Goal: Task Accomplishment & Management: Manage account settings

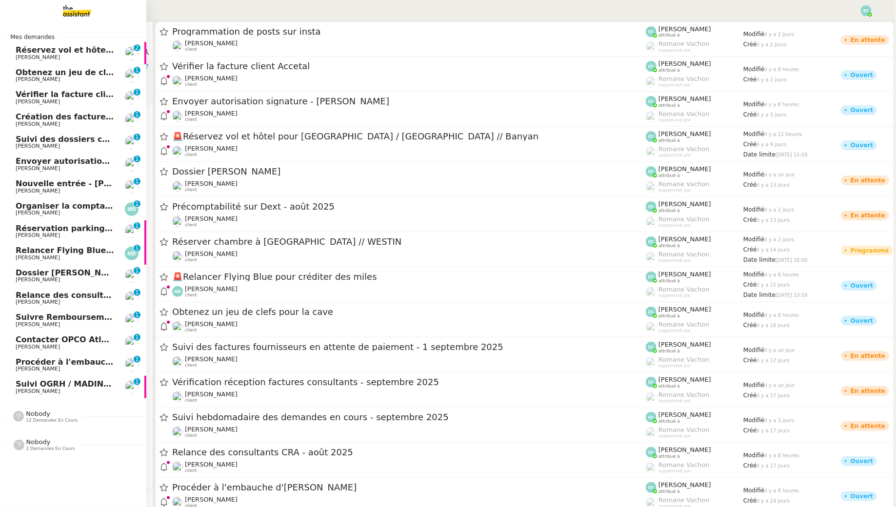
click at [30, 56] on span "[PERSON_NAME]" at bounding box center [38, 57] width 44 height 6
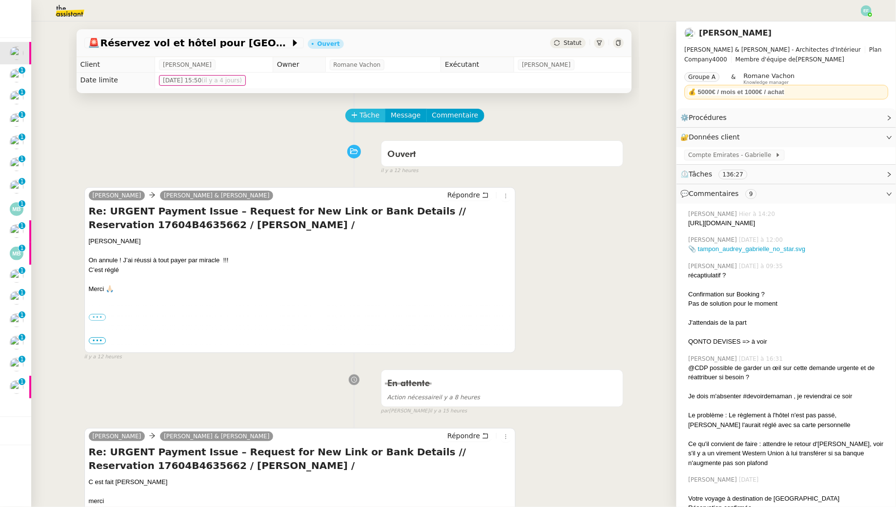
click at [371, 117] on span "Tâche" at bounding box center [370, 115] width 20 height 11
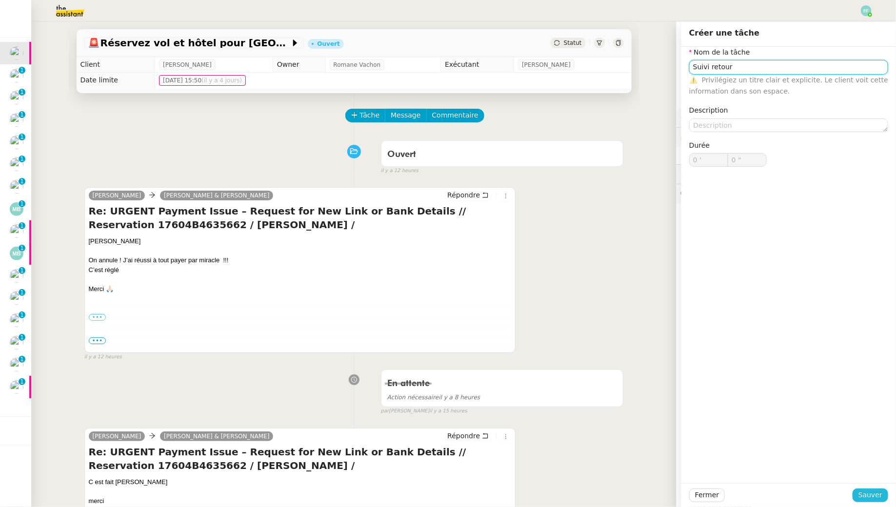
type input "Suivi retour"
click at [876, 492] on span "Sauver" at bounding box center [871, 495] width 24 height 11
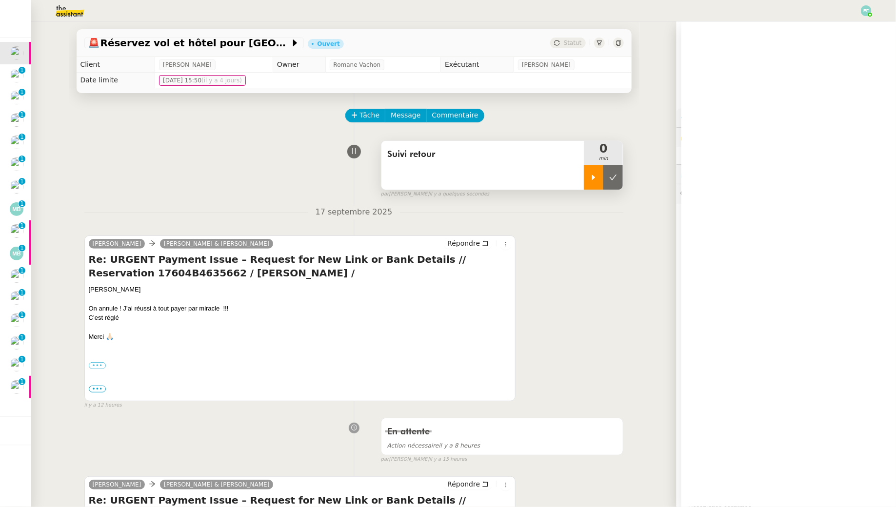
click at [596, 178] on icon at bounding box center [594, 178] width 8 height 8
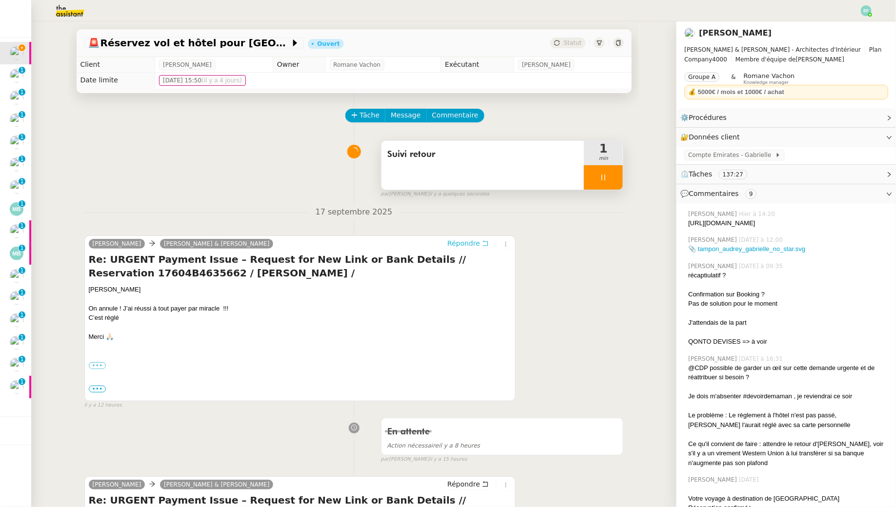
click at [480, 242] on span "Répondre" at bounding box center [463, 244] width 33 height 10
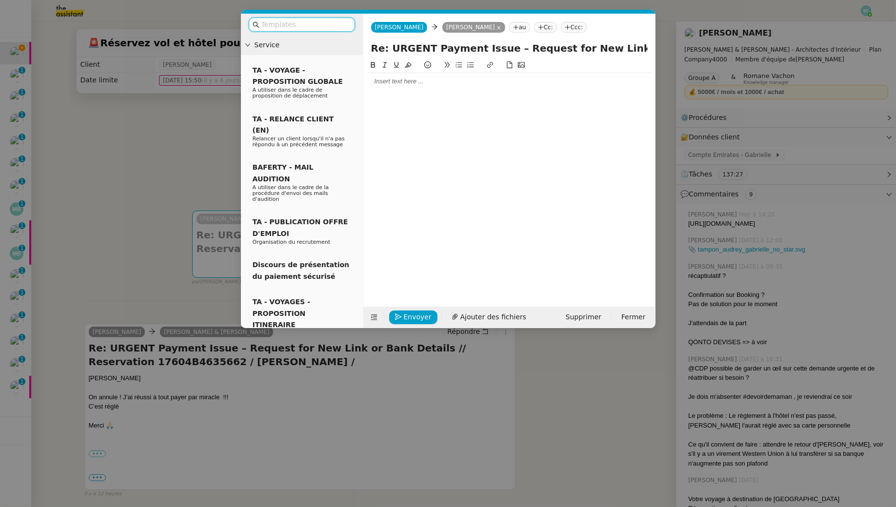
click at [202, 102] on nz-modal-container "Service TA - VOYAGE - PROPOSITION GLOBALE A utiliser dans le cadre de propositi…" at bounding box center [448, 253] width 896 height 507
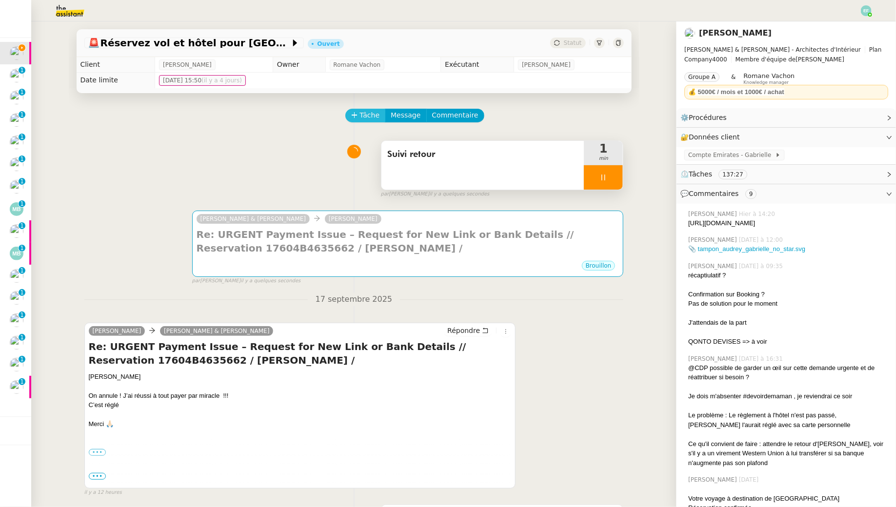
click at [365, 111] on span "Tâche" at bounding box center [370, 115] width 20 height 11
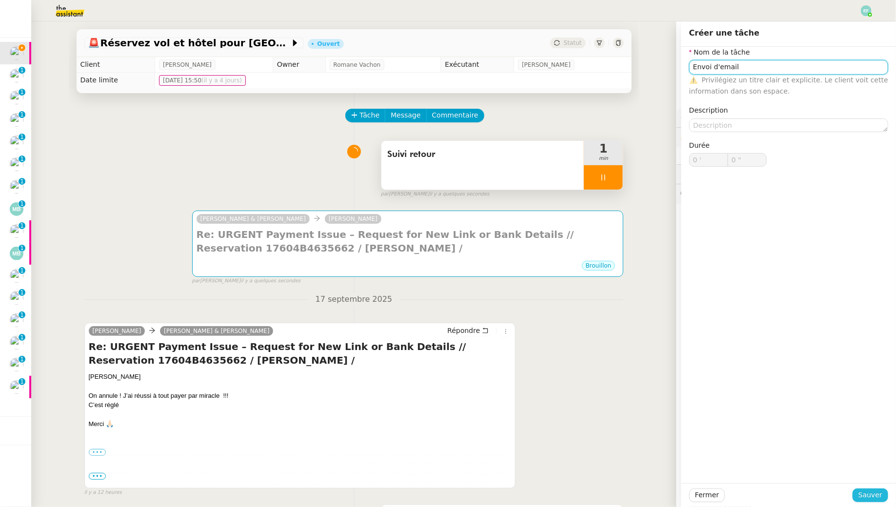
type input "Envoi d'email"
click at [872, 491] on span "Sauver" at bounding box center [871, 495] width 24 height 11
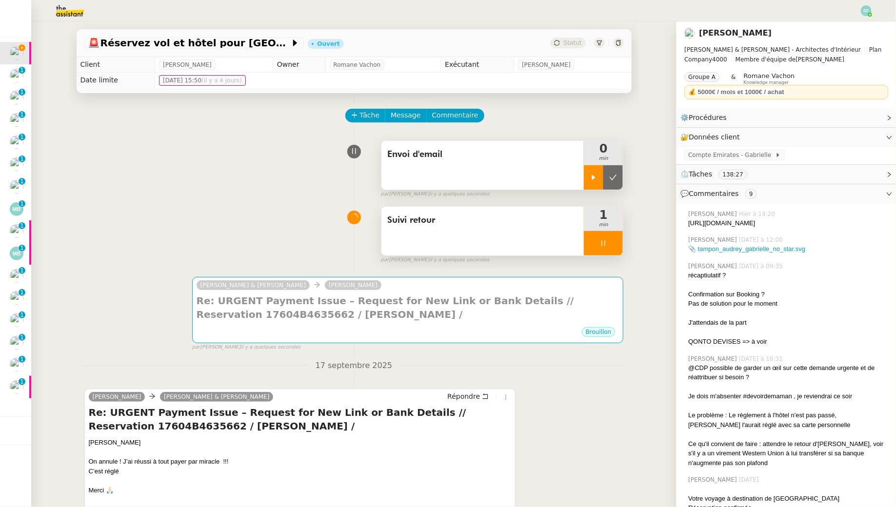
click at [586, 174] on div at bounding box center [594, 177] width 20 height 24
click at [610, 238] on div at bounding box center [603, 243] width 39 height 24
click at [617, 239] on button at bounding box center [614, 243] width 20 height 24
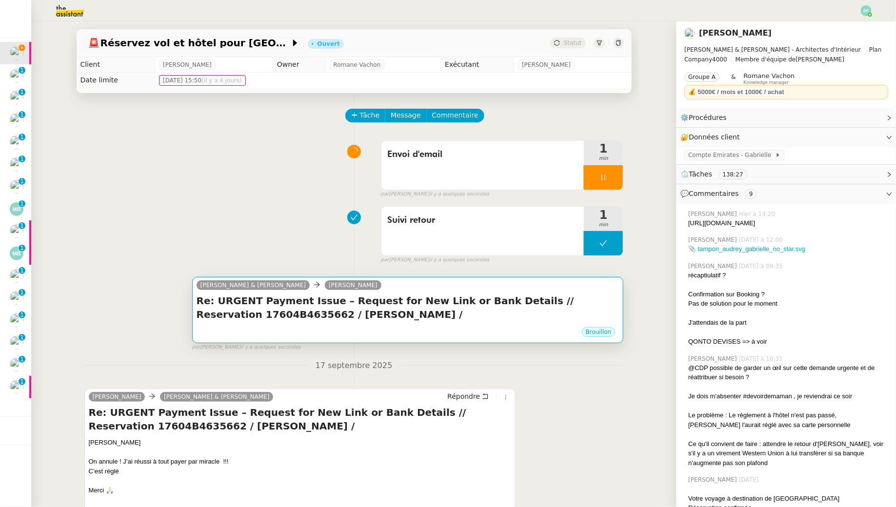
click at [536, 310] on h4 "Re: URGENT Payment Issue – Request for New Link or Bank Details // Reservation …" at bounding box center [408, 307] width 423 height 27
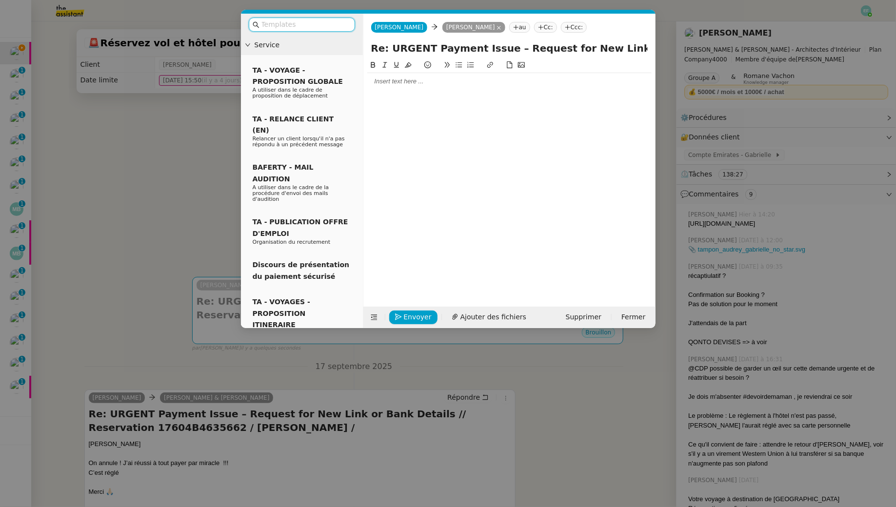
click at [404, 80] on div at bounding box center [509, 81] width 284 height 9
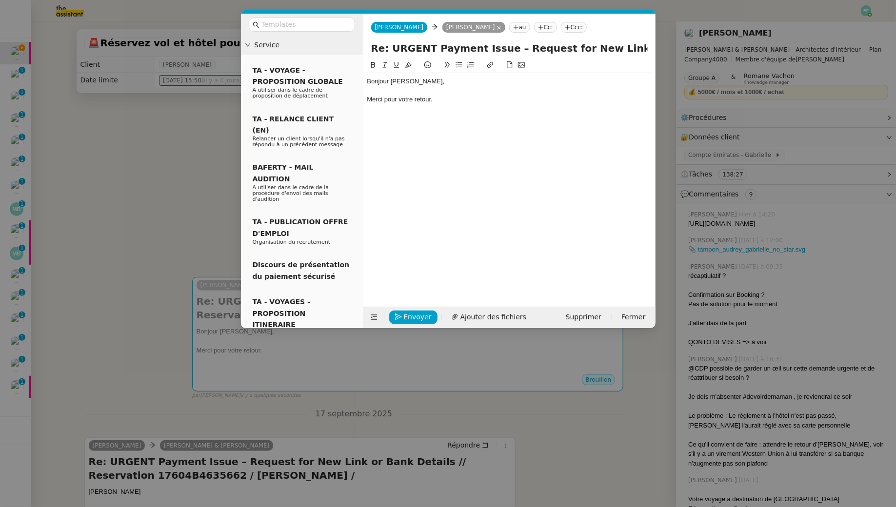
click at [171, 136] on nz-modal-container "Service TA - VOYAGE - PROPOSITION GLOBALE A utiliser dans le cadre de propositi…" at bounding box center [448, 253] width 896 height 507
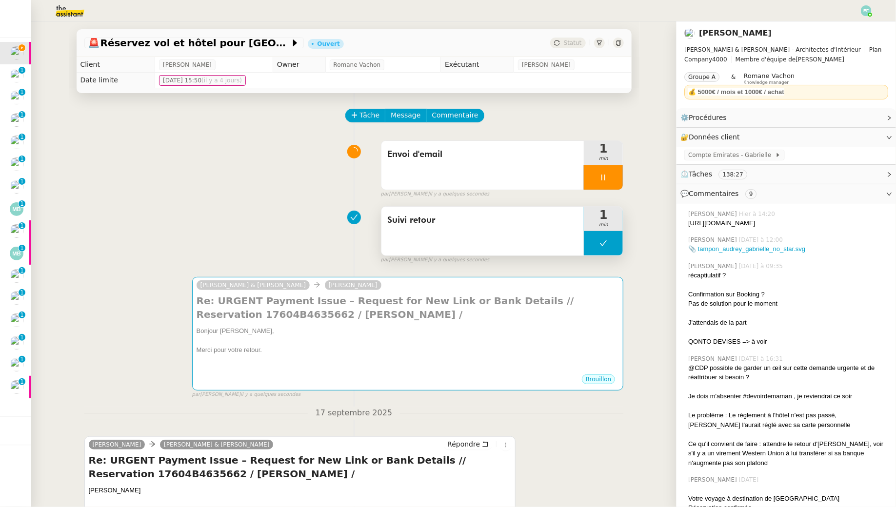
click at [605, 249] on button at bounding box center [603, 243] width 39 height 24
click at [599, 248] on div at bounding box center [594, 243] width 20 height 24
click at [606, 182] on div at bounding box center [603, 177] width 39 height 24
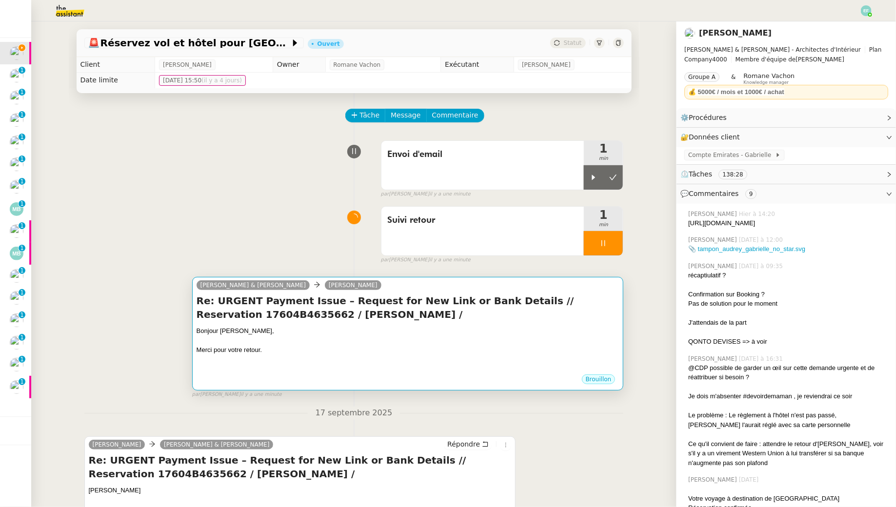
click at [489, 311] on h4 "Re: URGENT Payment Issue – Request for New Link or Bank Details // Reservation …" at bounding box center [408, 307] width 423 height 27
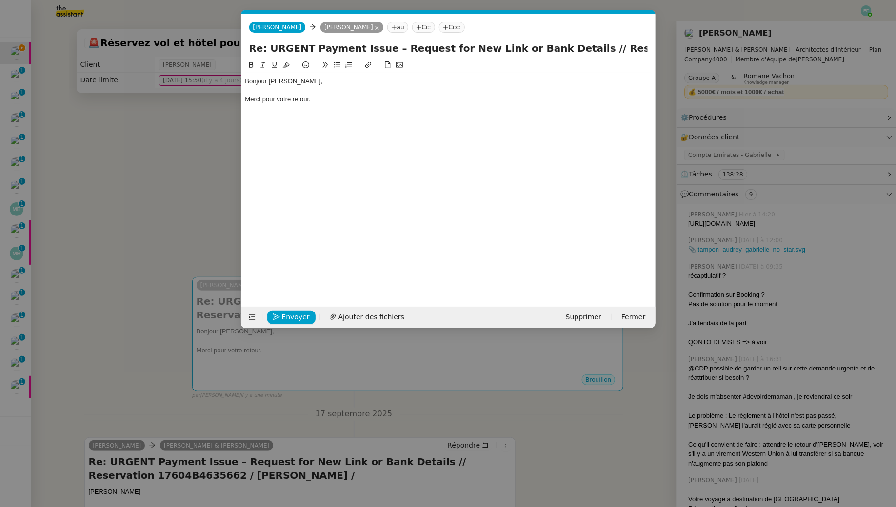
scroll to position [0, 20]
click at [320, 104] on div at bounding box center [448, 108] width 406 height 9
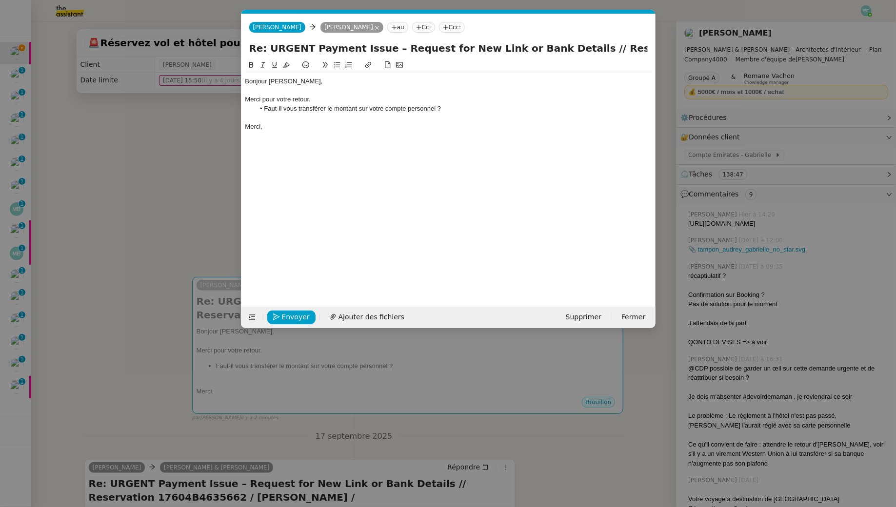
click at [358, 97] on div "Merci pour votre retour." at bounding box center [448, 99] width 406 height 9
click at [466, 112] on li "Faut-il vous transférer le montant sur votre compte personnel ?" at bounding box center [453, 108] width 397 height 9
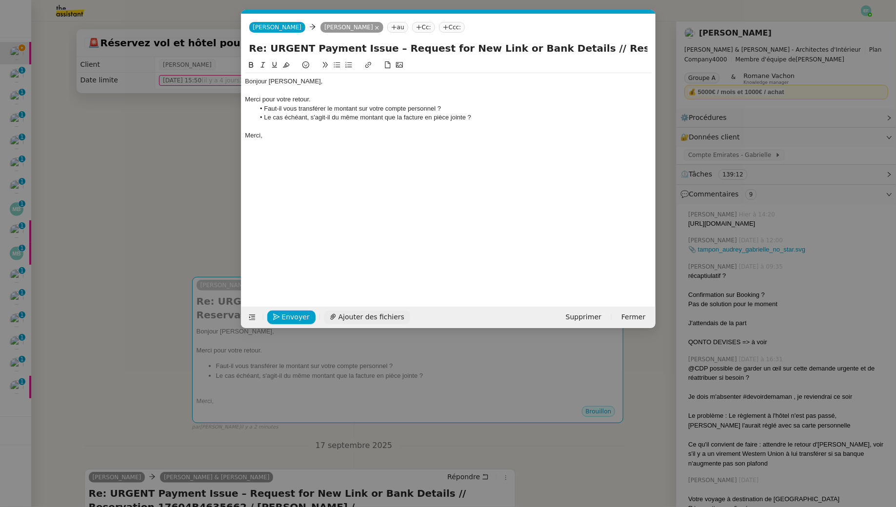
click at [355, 312] on span "Ajouter des fichiers" at bounding box center [372, 317] width 66 height 11
click at [126, 214] on nz-modal-container "Service TA - VOYAGE - PROPOSITION GLOBALE A utiliser dans le cadre de propositi…" at bounding box center [448, 253] width 896 height 507
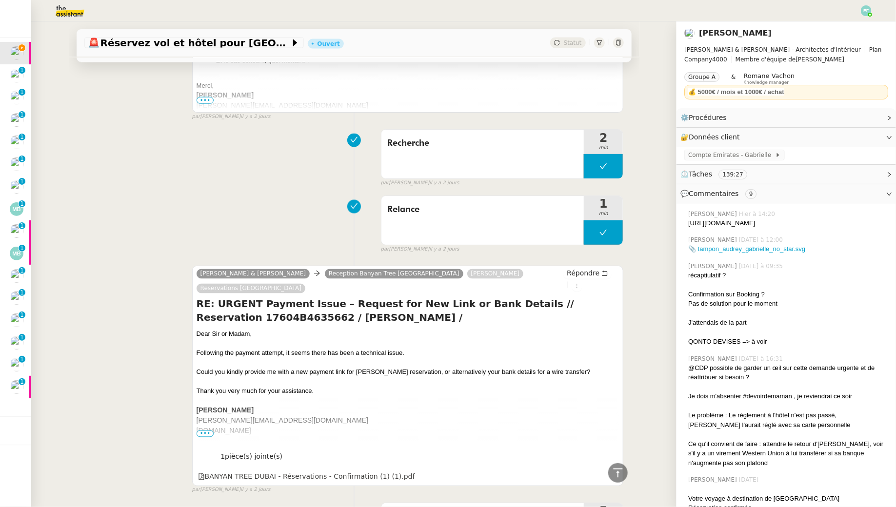
scroll to position [4272, 0]
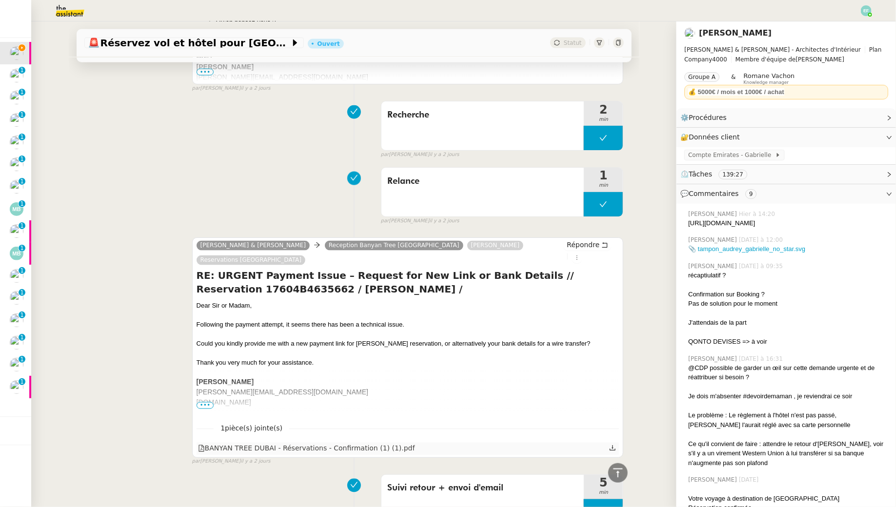
click at [614, 445] on icon at bounding box center [612, 448] width 7 height 7
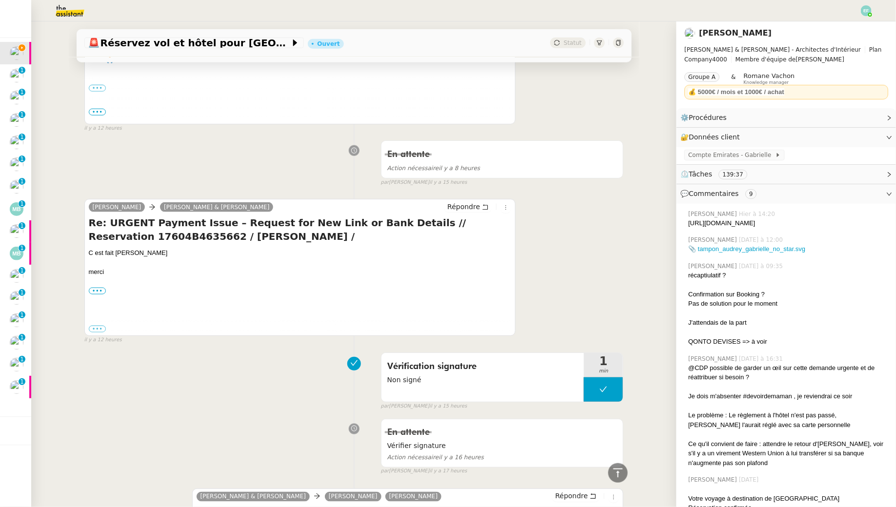
scroll to position [0, 0]
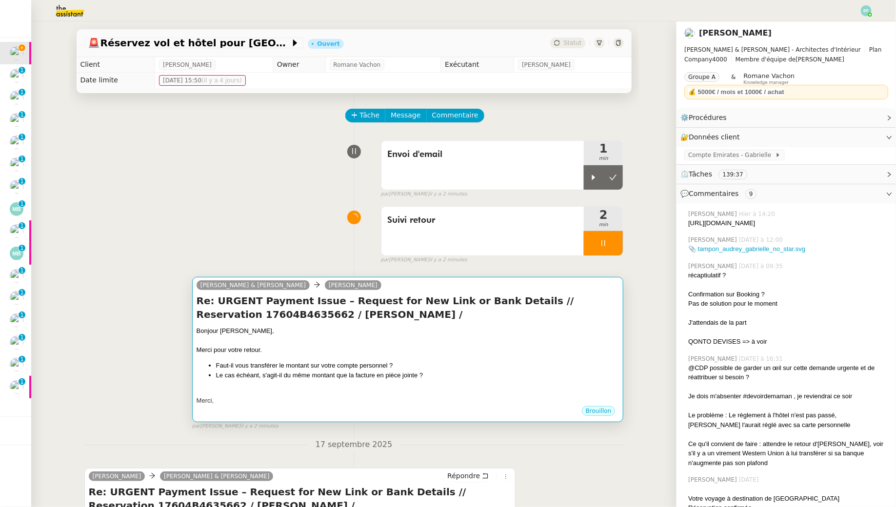
click at [412, 330] on div "Bonjour [PERSON_NAME]," at bounding box center [408, 331] width 423 height 10
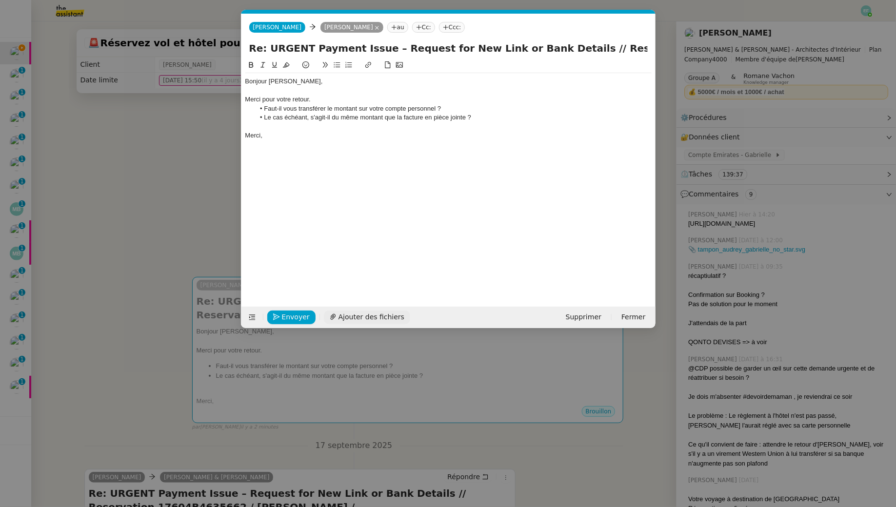
scroll to position [0, 20]
click at [376, 316] on span "Ajouter des fichiers" at bounding box center [372, 317] width 66 height 11
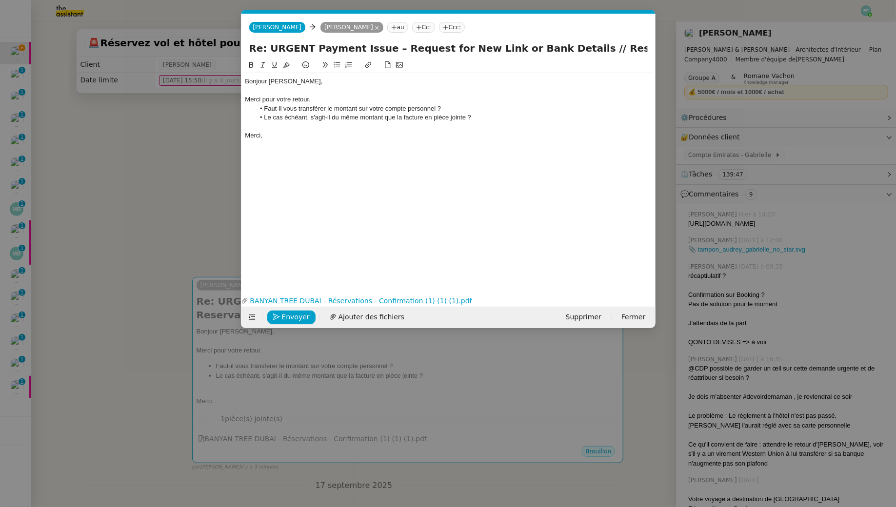
click at [263, 108] on li "Faut-il vous transférer le montant sur votre compte personnel ?" at bounding box center [453, 108] width 397 height 9
drag, startPoint x: 296, startPoint y: 105, endPoint x: 267, endPoint y: 105, distance: 29.3
click at [267, 105] on li "Faut-il vous transférer le montant sur votre compte personnel ?" at bounding box center [453, 108] width 397 height 9
click at [340, 105] on li "Souhaitez-vous que je transférer le montant sur votre compte personnel ?" at bounding box center [453, 108] width 397 height 9
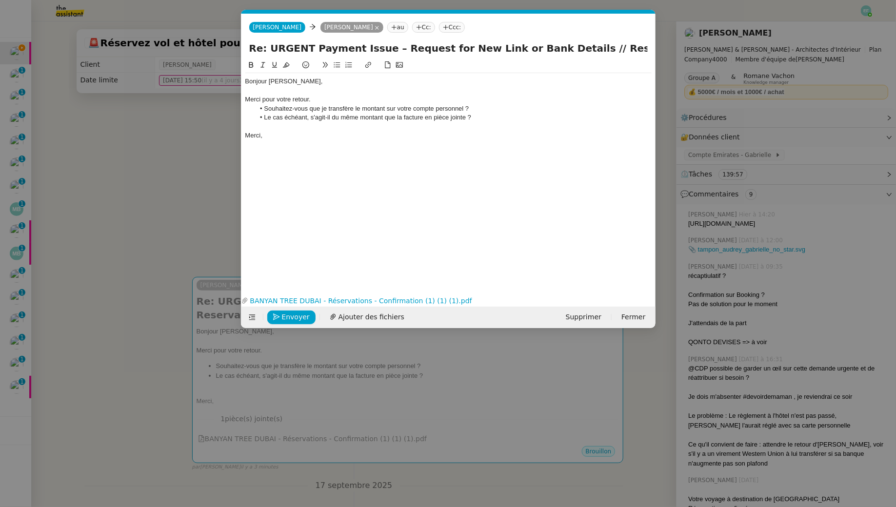
click at [352, 112] on li "Souhaitez-vous que je transfère le montant sur votre compte personnel ?" at bounding box center [453, 108] width 397 height 9
click at [346, 125] on div at bounding box center [448, 126] width 406 height 9
click at [330, 128] on div at bounding box center [448, 126] width 406 height 9
click at [474, 106] on li "Souhaitez-vous que je transfère le montant sur votre compte personnel ?" at bounding box center [453, 108] width 397 height 9
click at [399, 137] on div "Merci," at bounding box center [448, 135] width 406 height 9
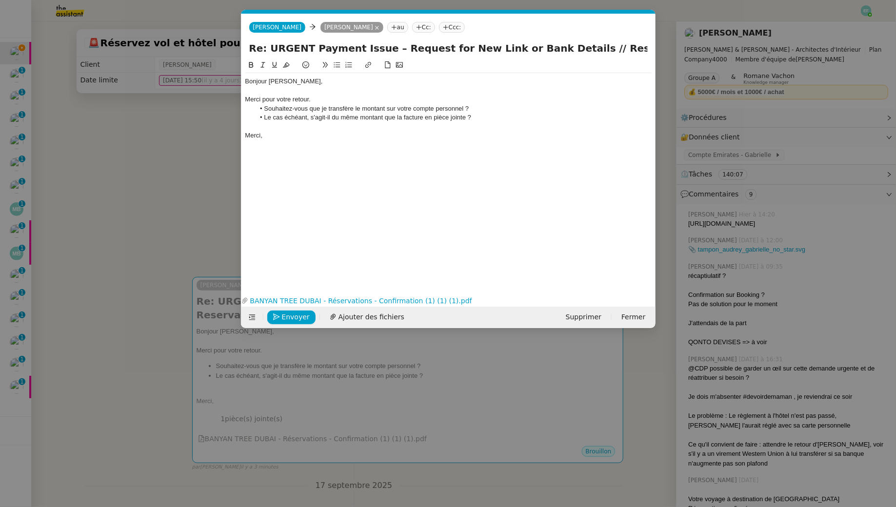
click at [419, 121] on li "Le cas échéant, s'agit-il du même montant que la facture en pièce jointe ?" at bounding box center [453, 117] width 397 height 9
click at [334, 138] on div "Merci," at bounding box center [448, 135] width 406 height 9
click at [331, 130] on div at bounding box center [448, 126] width 406 height 9
click at [294, 318] on span "Envoyer" at bounding box center [296, 317] width 28 height 11
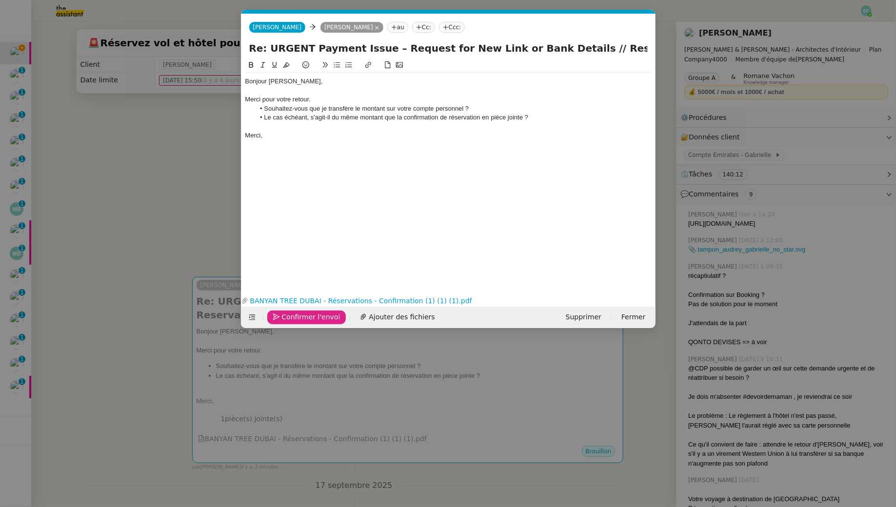
click at [294, 318] on span "Confirmer l'envoi" at bounding box center [311, 317] width 59 height 11
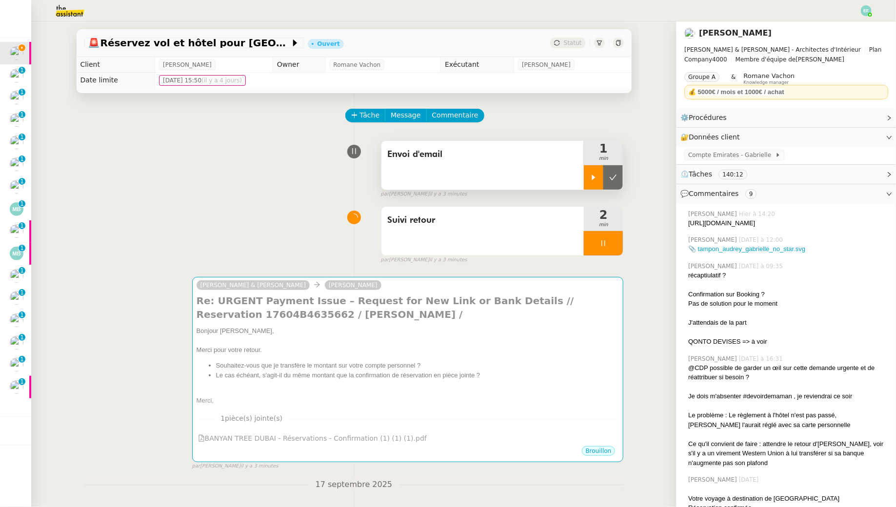
click at [591, 173] on div at bounding box center [594, 177] width 20 height 24
click at [602, 235] on div at bounding box center [603, 243] width 39 height 24
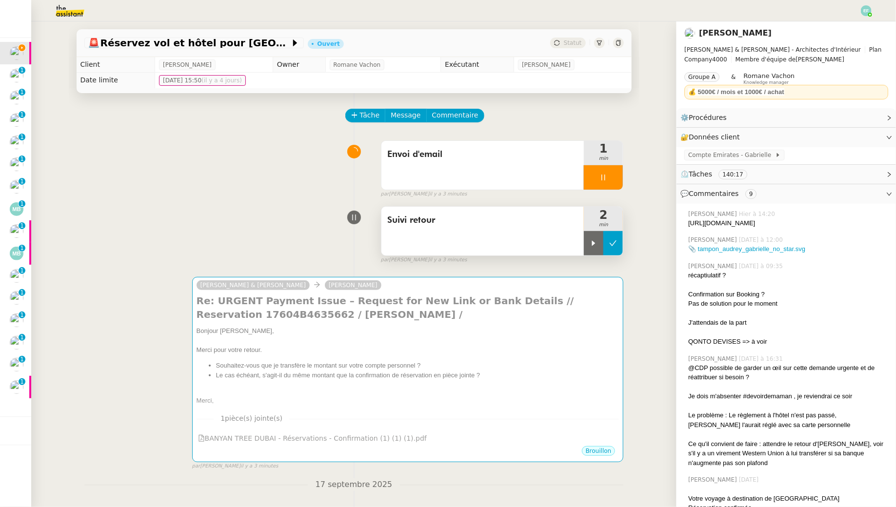
click at [607, 237] on button at bounding box center [614, 243] width 20 height 24
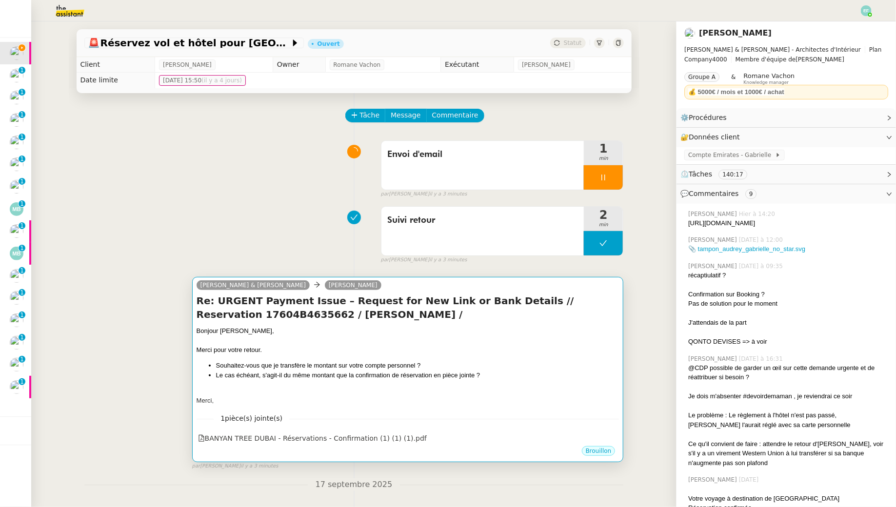
click at [538, 337] on div at bounding box center [408, 341] width 423 height 10
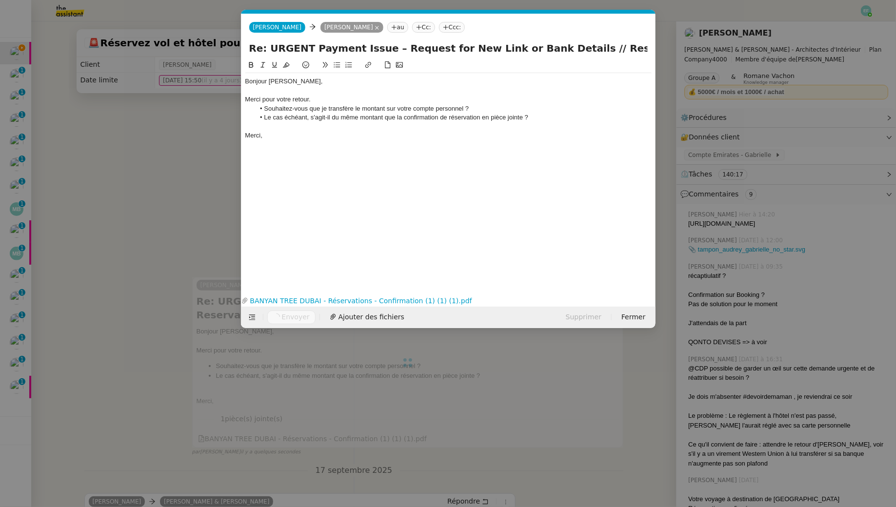
click at [191, 178] on nz-modal-container "Service TA - VOYAGE - PROPOSITION GLOBALE A utiliser dans le cadre de propositi…" at bounding box center [448, 253] width 896 height 507
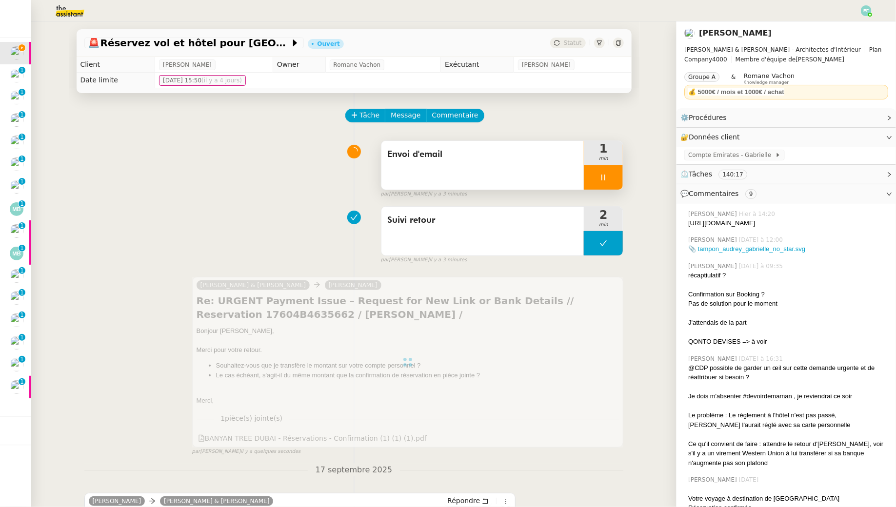
click at [621, 183] on div at bounding box center [603, 177] width 39 height 24
click at [621, 183] on button at bounding box center [614, 177] width 20 height 24
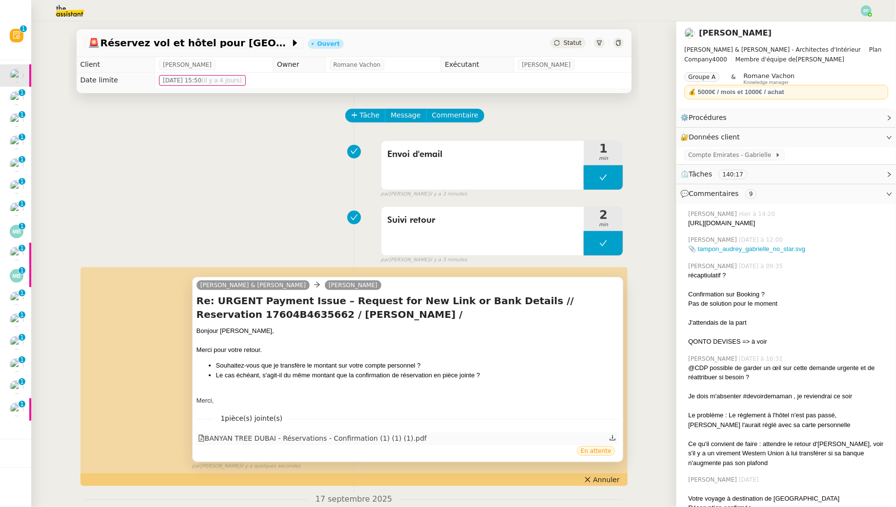
click at [613, 436] on icon at bounding box center [612, 438] width 7 height 7
click at [607, 481] on span "Annuler" at bounding box center [606, 480] width 26 height 10
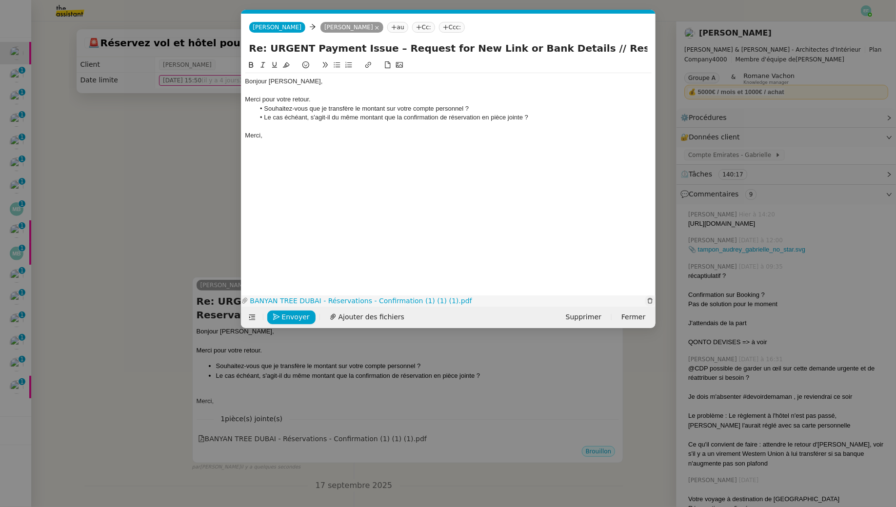
click at [650, 299] on icon "button" at bounding box center [650, 301] width 6 height 6
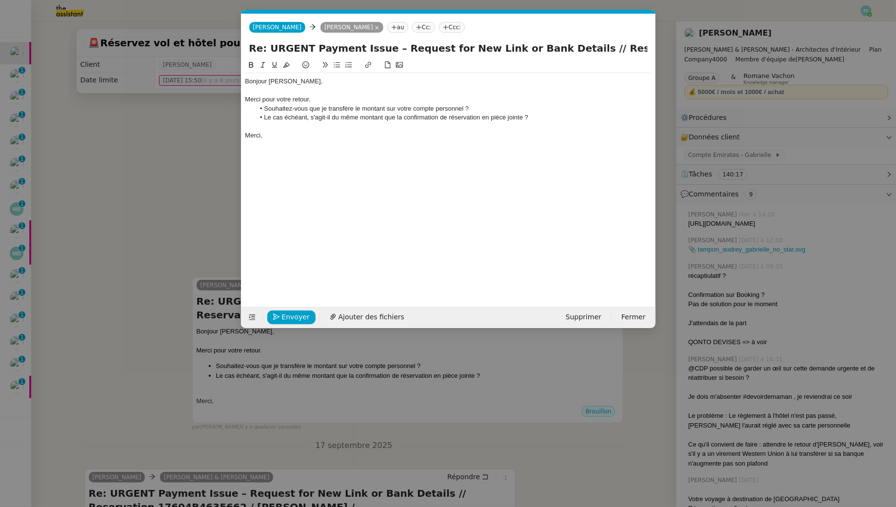
click at [522, 119] on li "Le cas échéant, s'agit-il du même montant que la confirmation de réservation en…" at bounding box center [453, 117] width 397 height 9
click at [311, 119] on li "Le cas échéant, s'agit-il du même montant que la confirmation de réservation, à…" at bounding box center [453, 117] width 397 height 9
click at [392, 115] on li "Le cas échéant, s'agit-il du même montant que la confirmation de réservation, à…" at bounding box center [453, 117] width 397 height 9
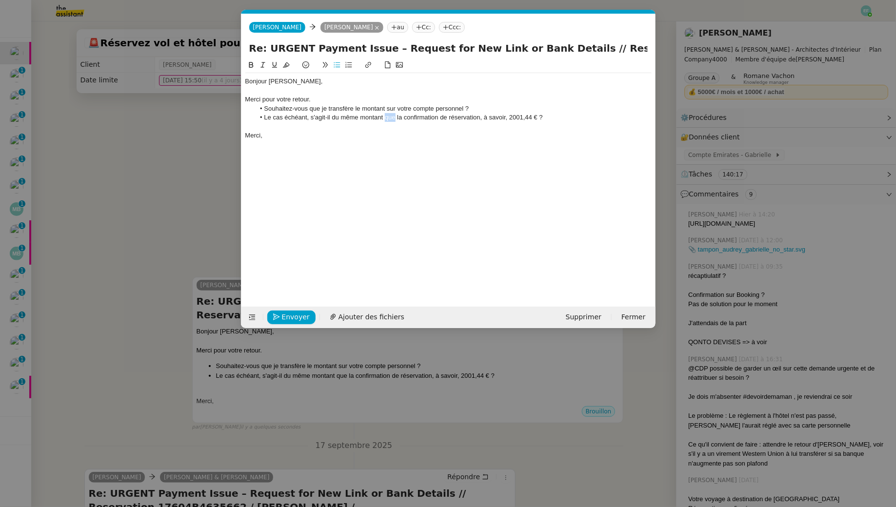
click at [392, 115] on li "Le cas échéant, s'agit-il du même montant que la confirmation de réservation, à…" at bounding box center [453, 117] width 397 height 9
click at [296, 314] on span "Envoyer" at bounding box center [296, 317] width 28 height 11
click at [296, 314] on span "Confirmer l'envoi" at bounding box center [311, 317] width 59 height 11
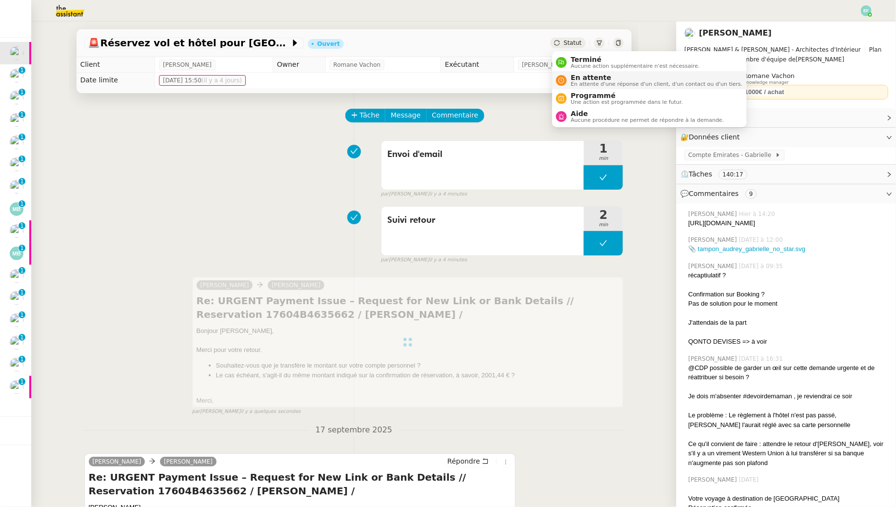
click at [580, 78] on span "En attente" at bounding box center [657, 78] width 172 height 8
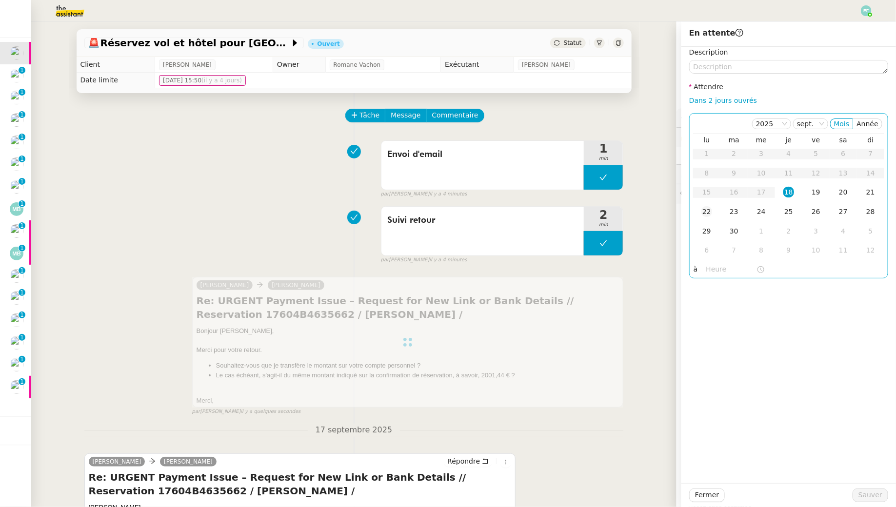
click at [701, 212] on td "22" at bounding box center [706, 212] width 27 height 20
click at [862, 492] on span "Sauver" at bounding box center [871, 495] width 24 height 11
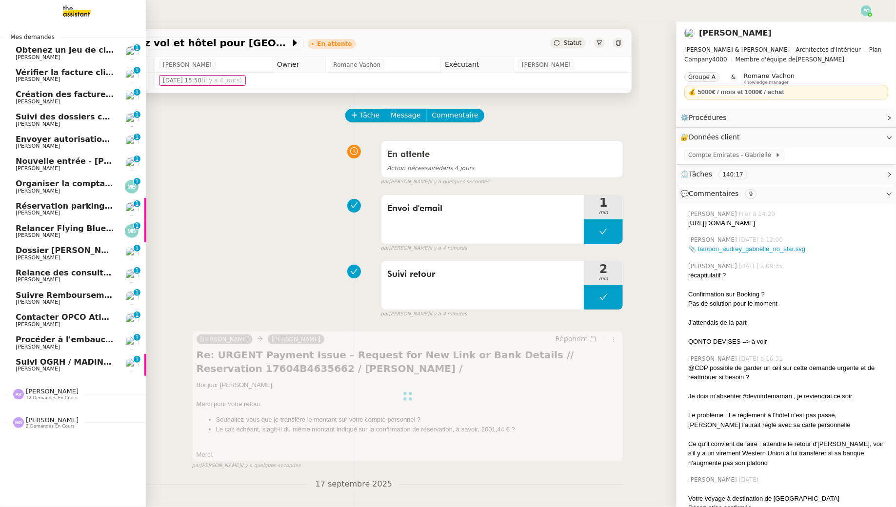
click at [33, 52] on span "Obtenez un jeu de clefs pour la cave" at bounding box center [96, 49] width 161 height 9
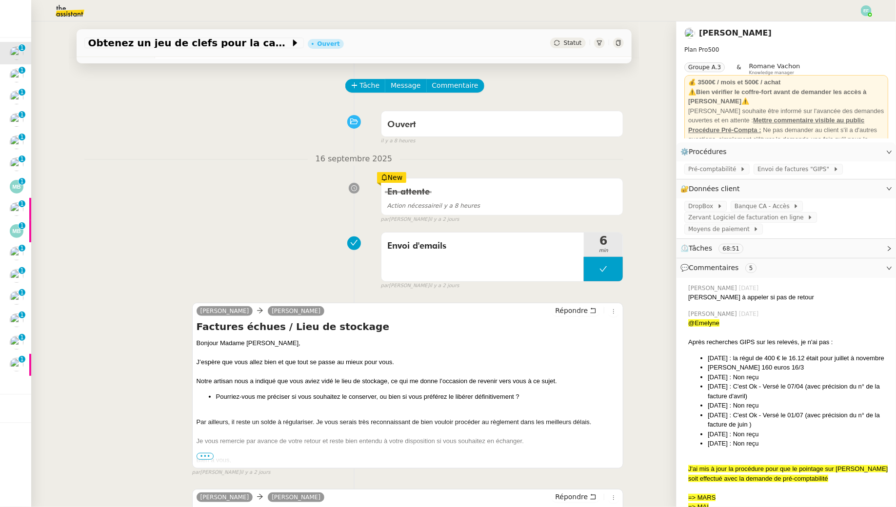
scroll to position [30, 0]
click at [375, 88] on span "Tâche" at bounding box center [370, 85] width 20 height 11
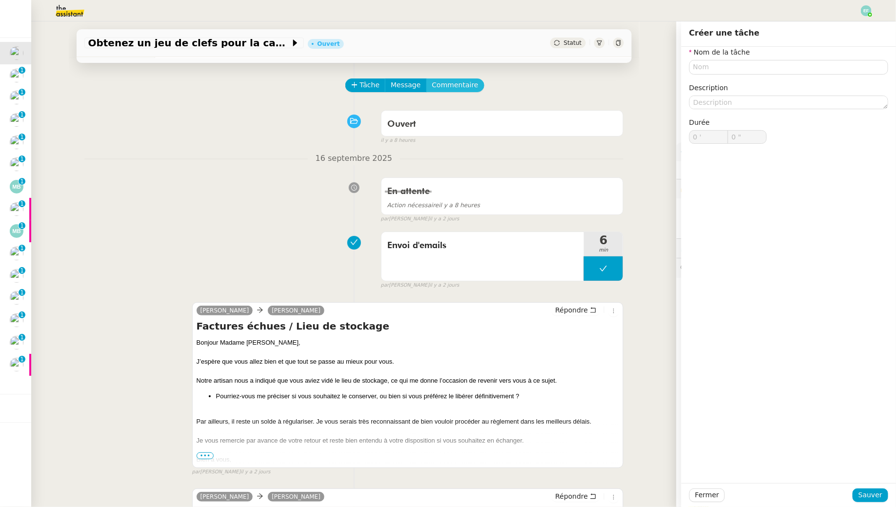
click at [469, 88] on span "Commentaire" at bounding box center [455, 85] width 46 height 11
click at [362, 92] on button "Tâche" at bounding box center [365, 86] width 40 height 14
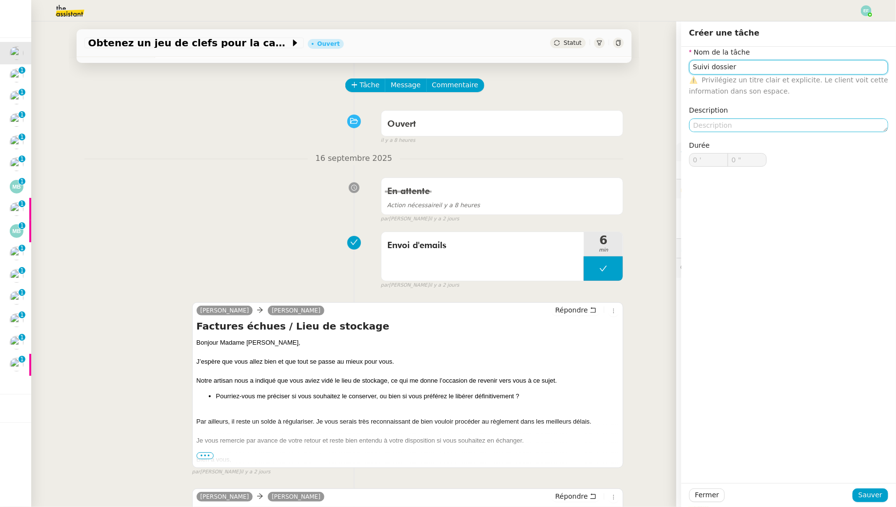
type input "Suivi dossier"
click at [759, 127] on textarea at bounding box center [788, 126] width 199 height 14
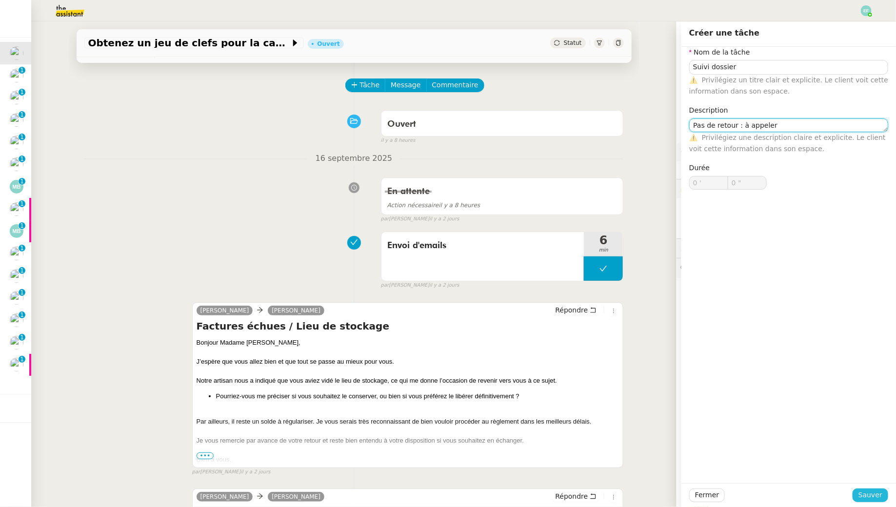
type textarea "Pas de retour : à appeler"
click at [863, 501] on span "Sauver" at bounding box center [871, 495] width 24 height 11
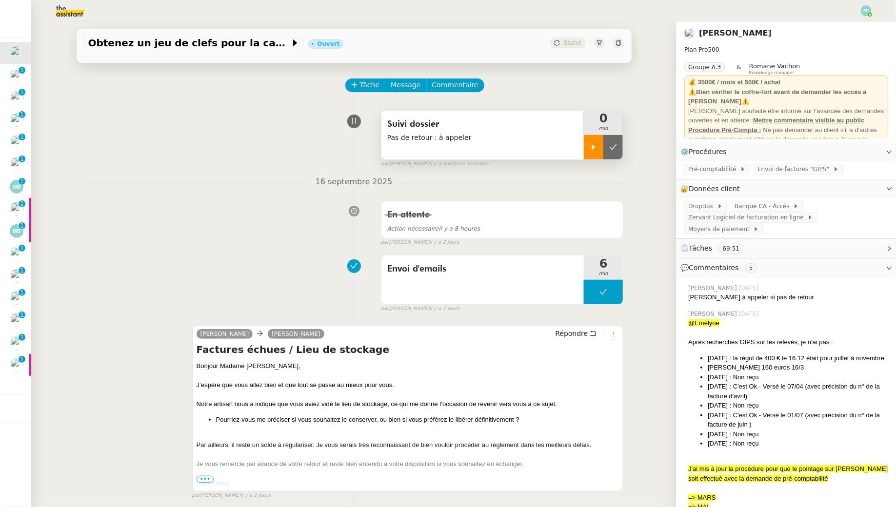
click at [593, 144] on icon at bounding box center [594, 147] width 8 height 8
click at [612, 151] on div at bounding box center [603, 147] width 39 height 24
click at [612, 151] on button at bounding box center [614, 147] width 20 height 24
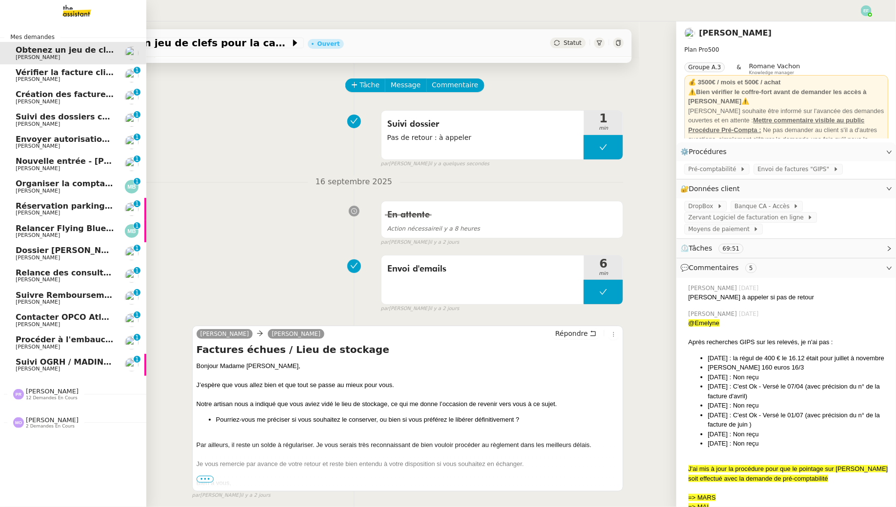
click at [30, 73] on span "Vérifier la facture client Accetal" at bounding box center [86, 72] width 140 height 9
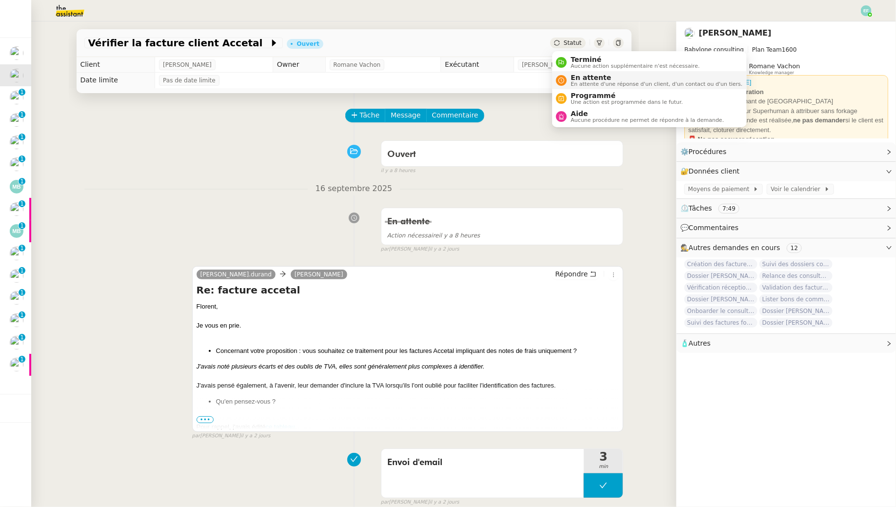
click at [577, 80] on span "En attente" at bounding box center [657, 78] width 172 height 8
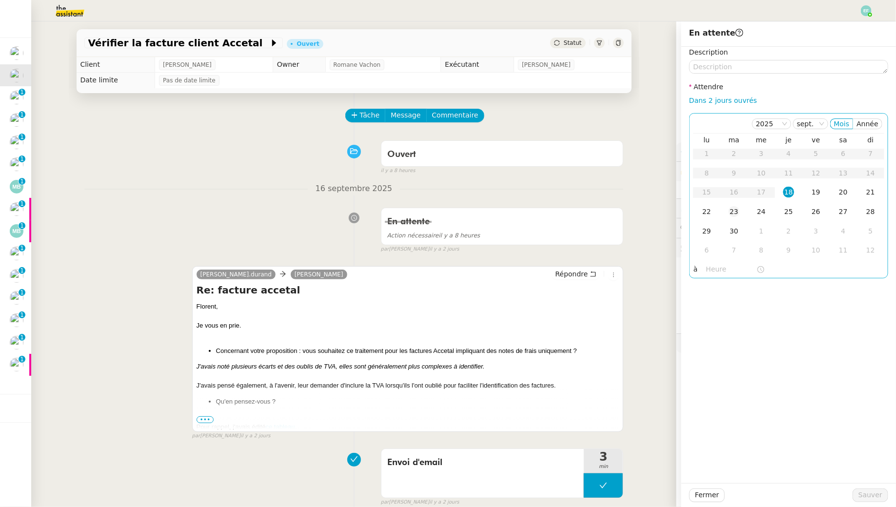
click at [740, 211] on td "23" at bounding box center [734, 212] width 27 height 20
click at [878, 493] on span "Sauver" at bounding box center [871, 495] width 24 height 11
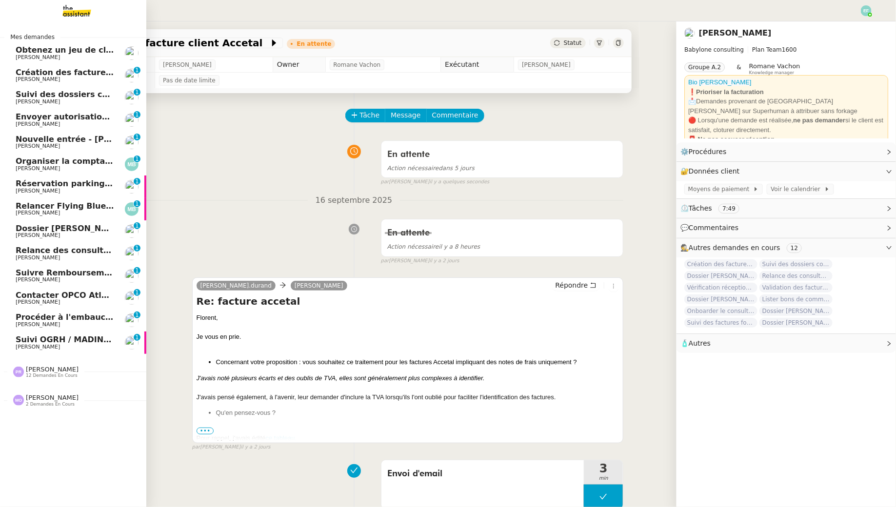
click at [30, 73] on span "Création des factures client - août 2025" at bounding box center [103, 72] width 175 height 9
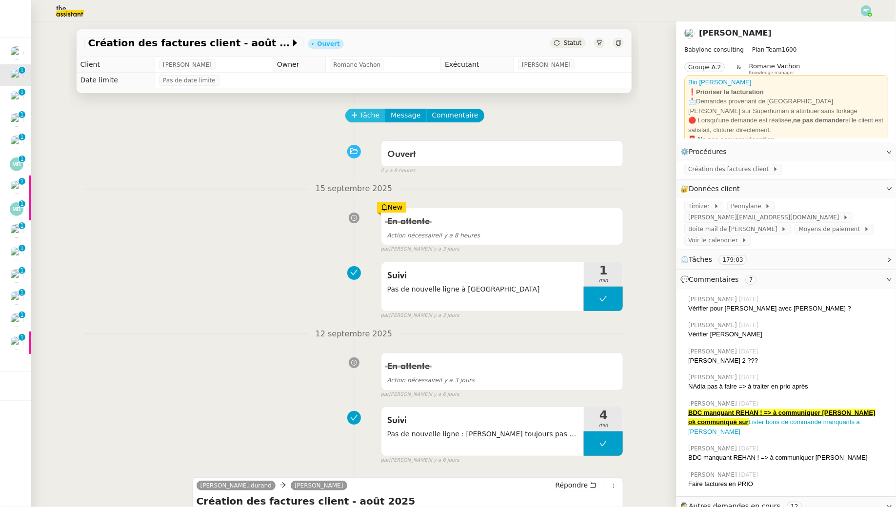
click at [367, 117] on span "Tâche" at bounding box center [370, 115] width 20 height 11
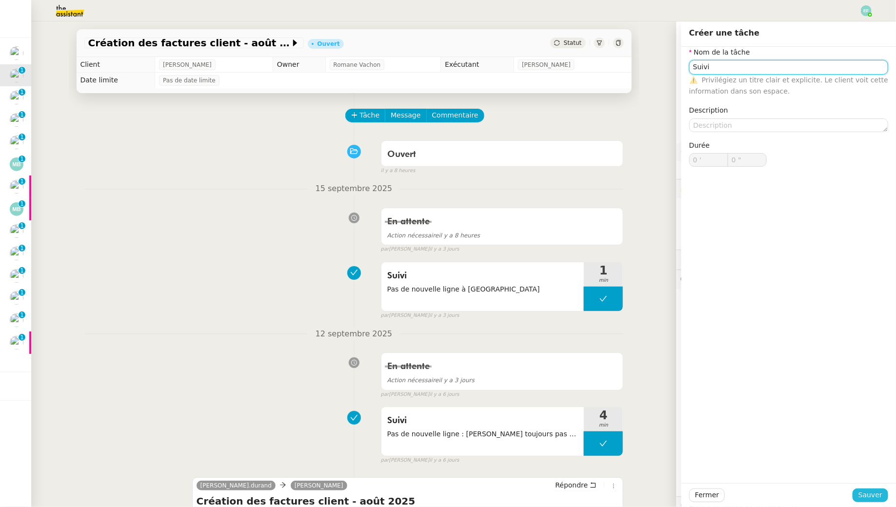
type input "Suivi"
click at [872, 493] on span "Sauver" at bounding box center [871, 495] width 24 height 11
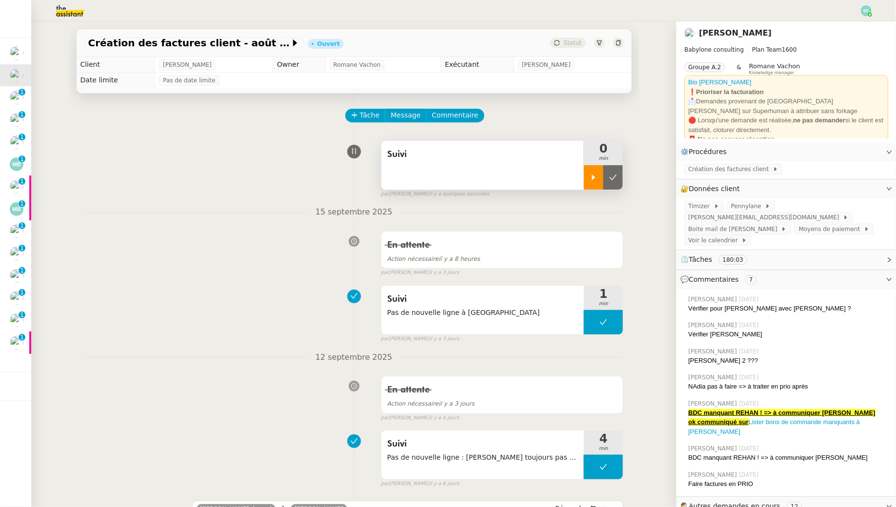
click at [600, 174] on div at bounding box center [594, 177] width 20 height 24
click at [484, 164] on div "Suivi" at bounding box center [483, 165] width 203 height 49
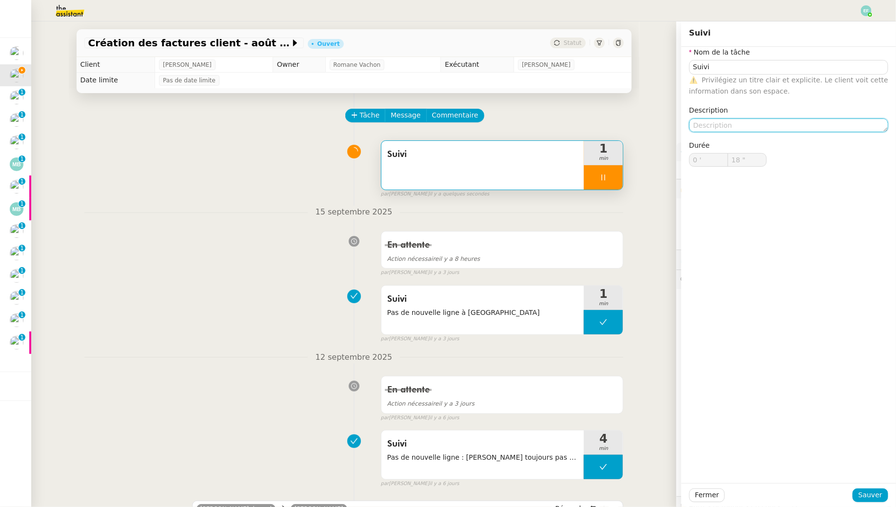
click at [763, 125] on textarea at bounding box center [788, 126] width 199 height 14
type textarea "Pa"
type input "19 ""
type textarea "Pas de nouve"
type input "20 ""
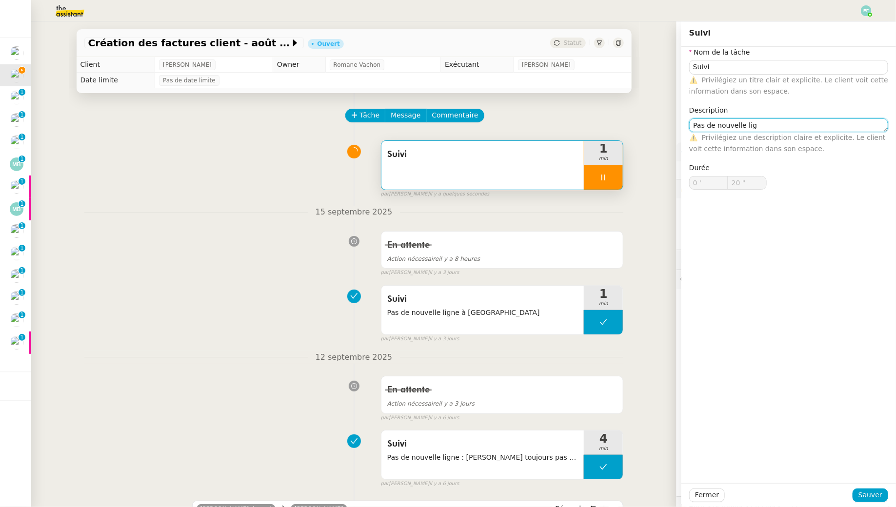
type textarea "Pas de nouvelle lign"
type input "21 ""
type textarea "Pas de nouvelle ligne à [GEOGRAPHIC_DATA]"
type input "22 ""
type textarea "Pas de nouvelle ligne à [GEOGRAPHIC_DATA]"
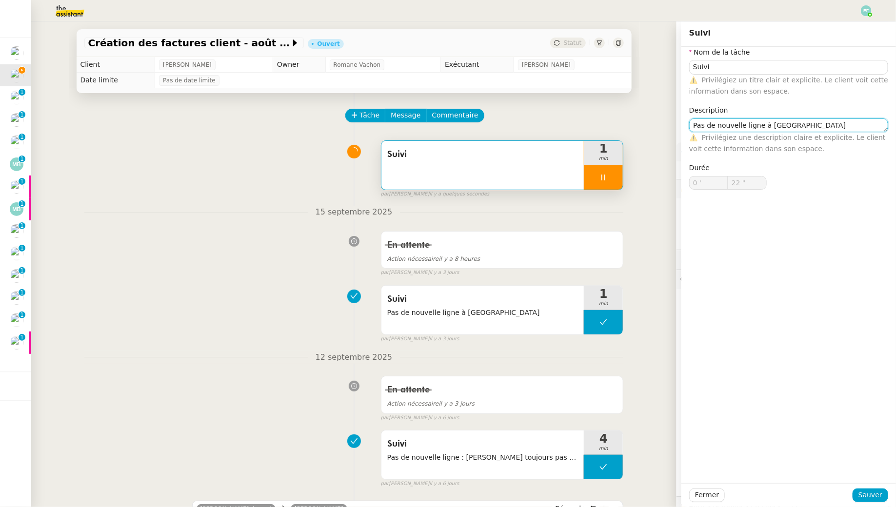
type input "23 ""
type textarea "Pas de nouvelle ligne à [GEOGRAPHIC_DATA]"
click at [878, 492] on span "Sauver" at bounding box center [871, 495] width 24 height 11
type input "24 ""
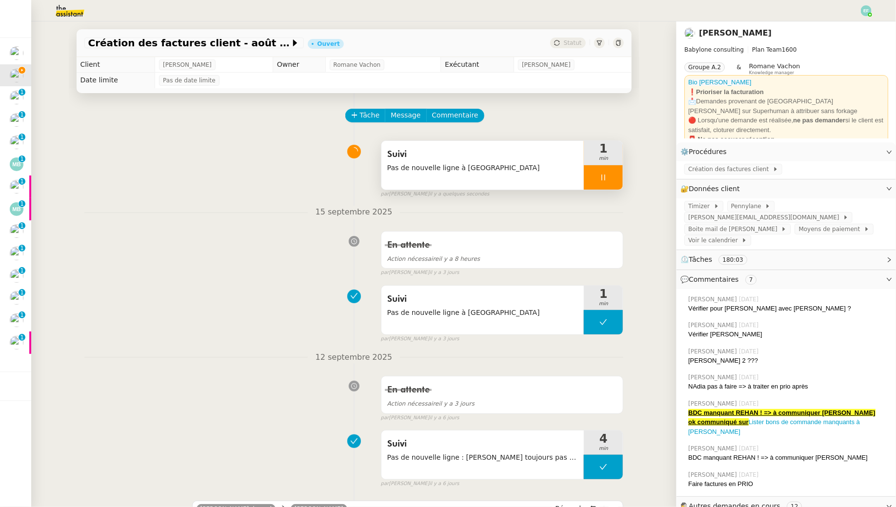
click at [602, 177] on icon at bounding box center [604, 178] width 8 height 8
click at [616, 179] on icon at bounding box center [613, 178] width 8 height 8
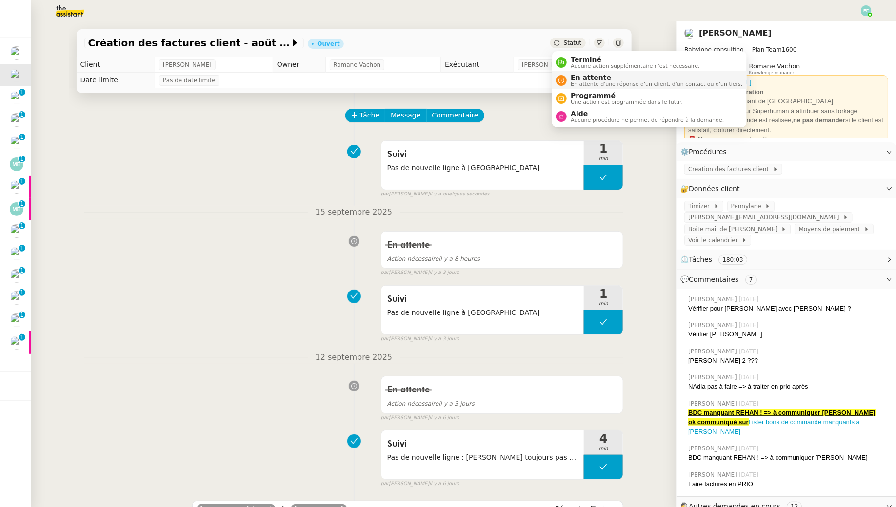
click at [577, 83] on span "En attente d'une réponse d'un client, d'un contact ou d'un tiers." at bounding box center [657, 83] width 172 height 5
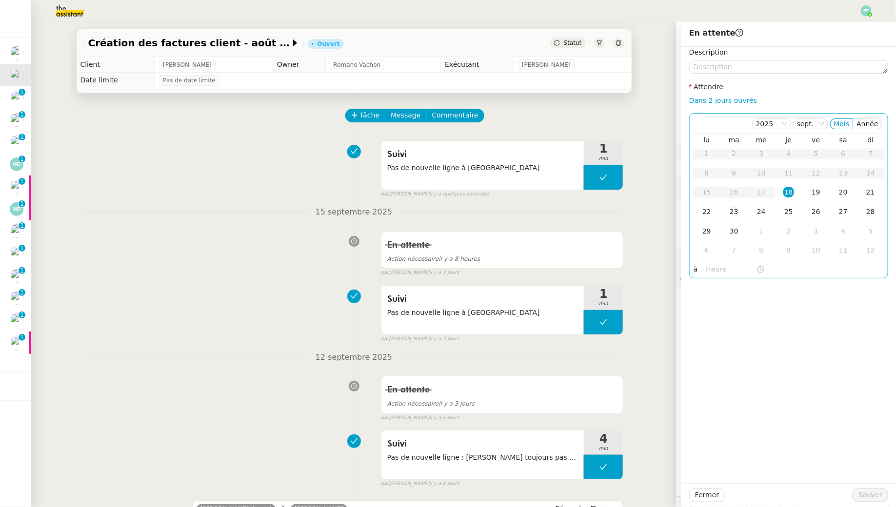
click at [732, 218] on td "23" at bounding box center [734, 212] width 27 height 20
click at [880, 501] on button "Sauver" at bounding box center [871, 496] width 36 height 14
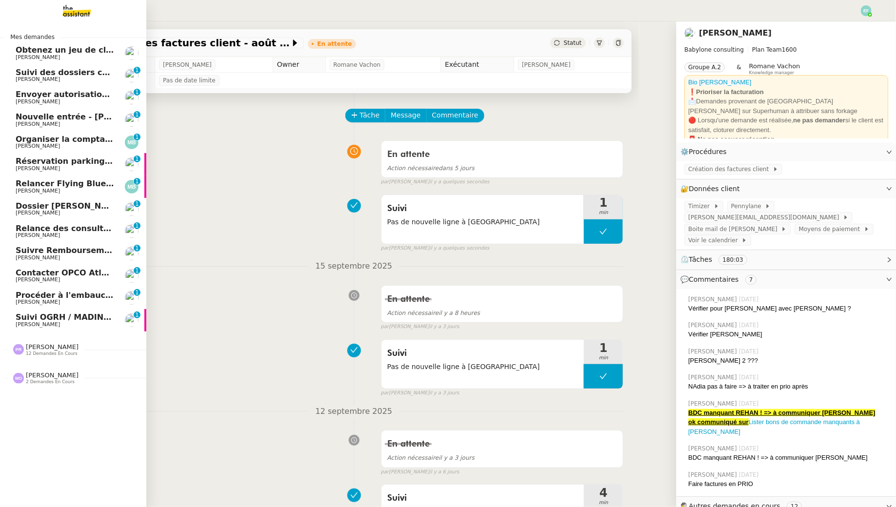
click at [19, 74] on span "Suivi des dossiers complexes" at bounding box center [80, 72] width 129 height 9
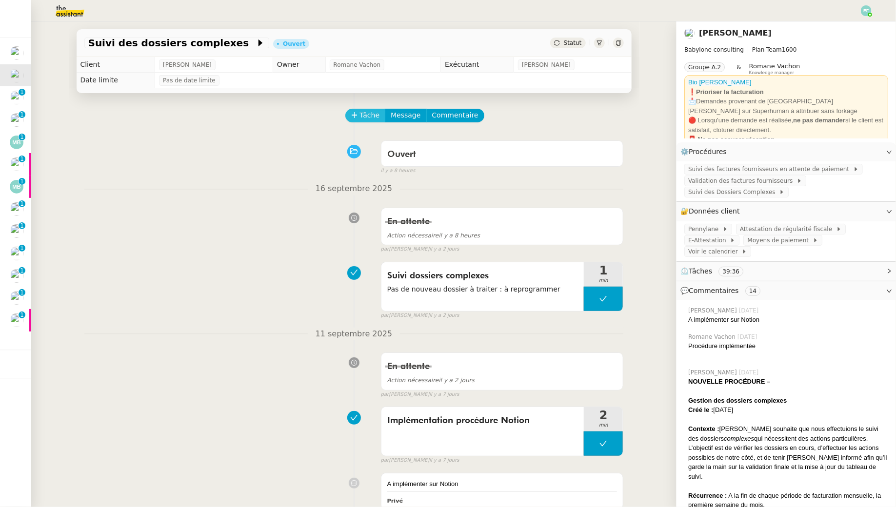
click at [373, 117] on span "Tâche" at bounding box center [370, 115] width 20 height 11
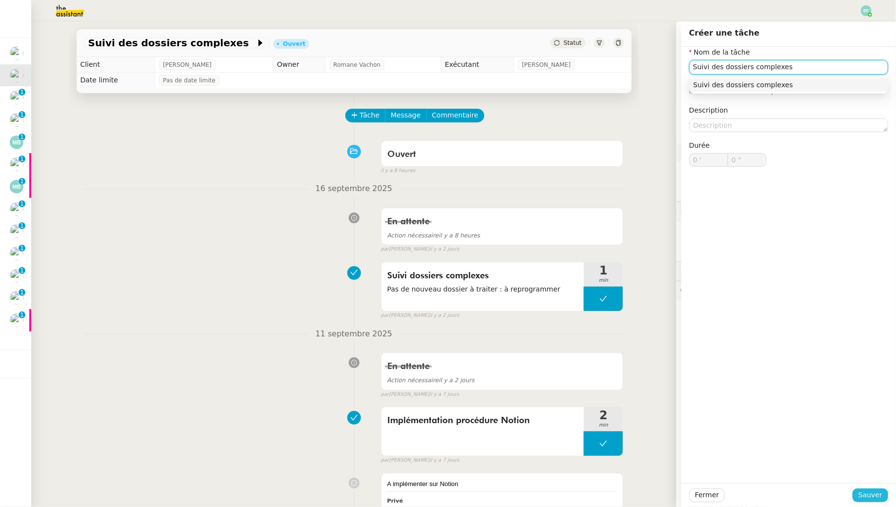
type input "Suivi des dossiers complexes"
click at [865, 493] on span "Sauver" at bounding box center [871, 495] width 24 height 11
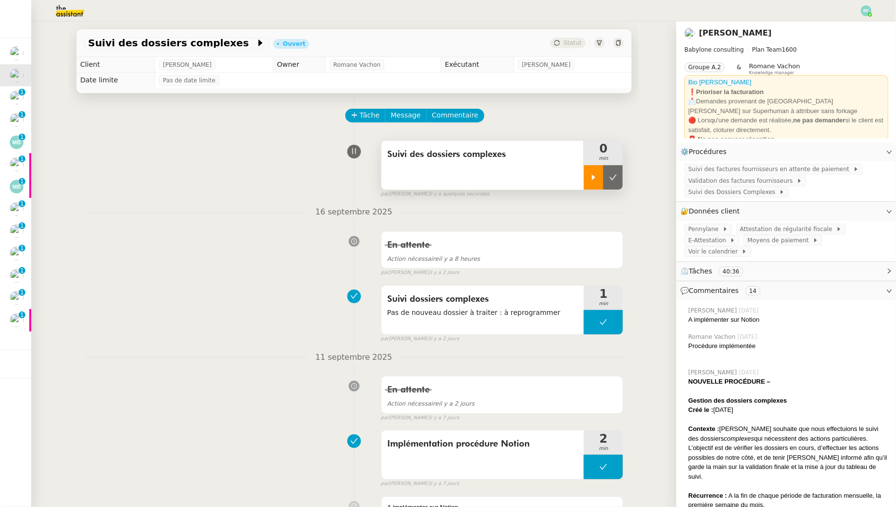
click at [586, 180] on div at bounding box center [594, 177] width 20 height 24
click at [768, 193] on span "Suivi des Dossiers Complexes" at bounding box center [733, 192] width 91 height 10
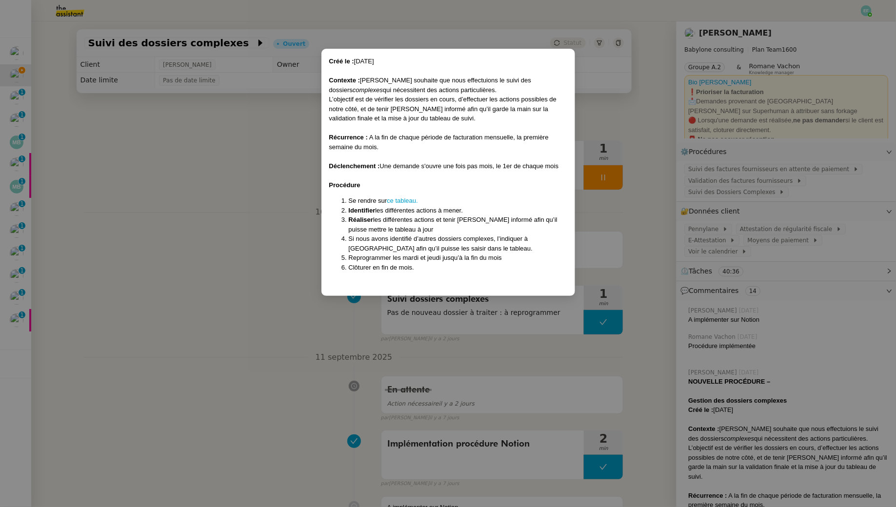
click at [277, 209] on nz-modal-container "Créé le : [DATE] Contexte : [PERSON_NAME] souhaite que nous effectuions le suiv…" at bounding box center [448, 253] width 896 height 507
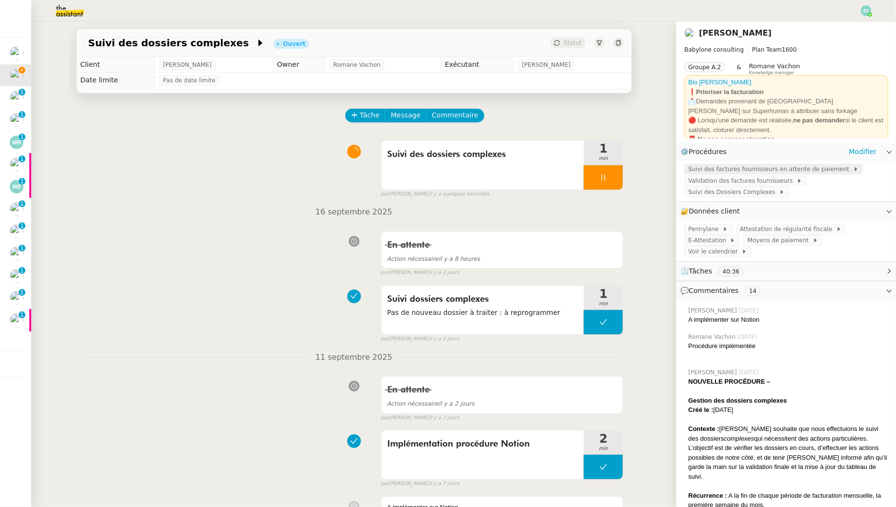
click at [780, 170] on span "Suivi des factures fournisseurs en attente de paiement" at bounding box center [770, 169] width 165 height 10
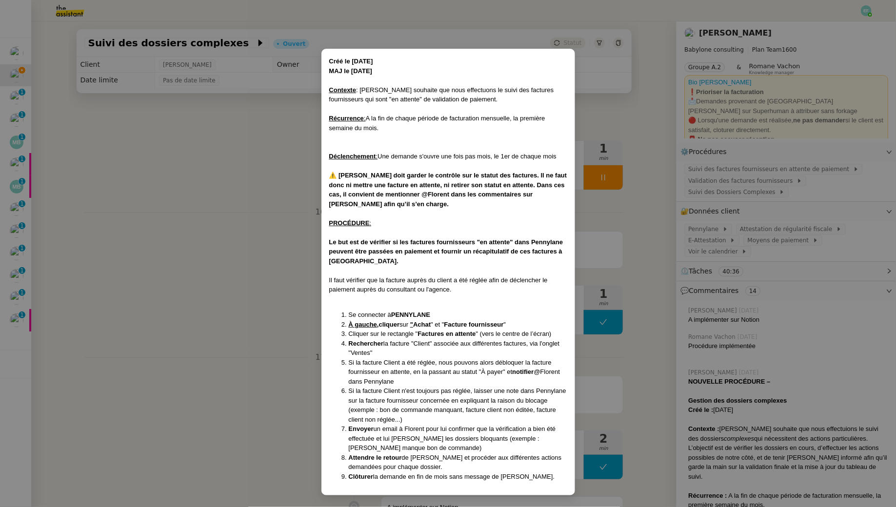
click at [608, 170] on nz-modal-container "Créé le [DATE] MAJ le [DATE] Contexte : [PERSON_NAME] souhaite que nous effectu…" at bounding box center [448, 253] width 896 height 507
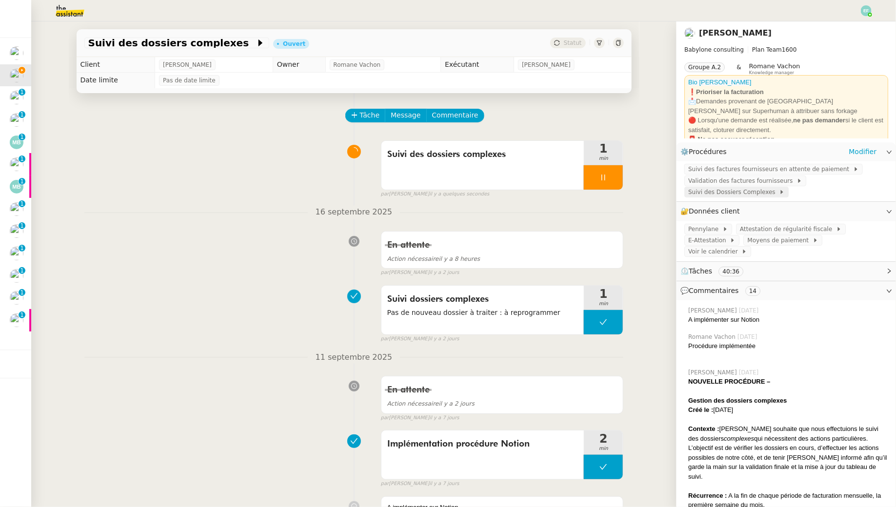
click at [698, 192] on span "Suivi des Dossiers Complexes" at bounding box center [733, 192] width 91 height 10
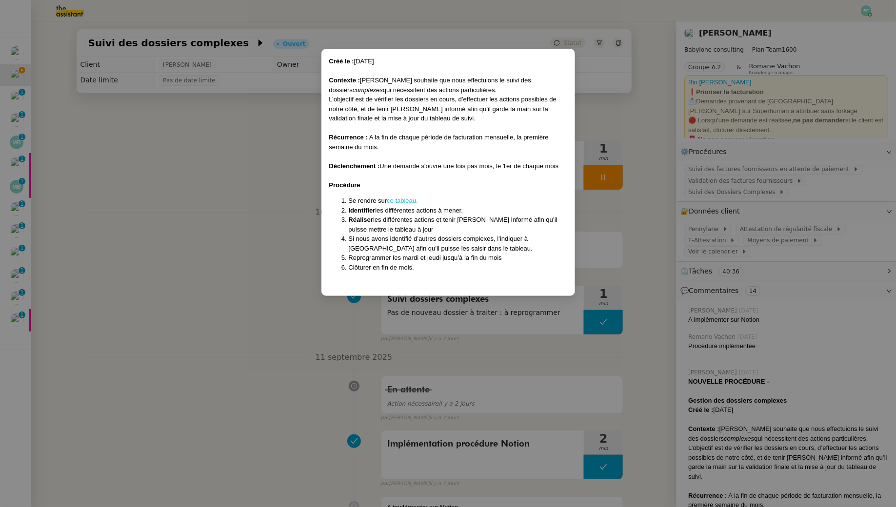
click at [402, 199] on link "ce tableau." at bounding box center [402, 200] width 31 height 7
click at [239, 243] on nz-modal-container "Créé le : [DATE] Contexte : [PERSON_NAME] souhaite que nous effectuions le suiv…" at bounding box center [448, 253] width 896 height 507
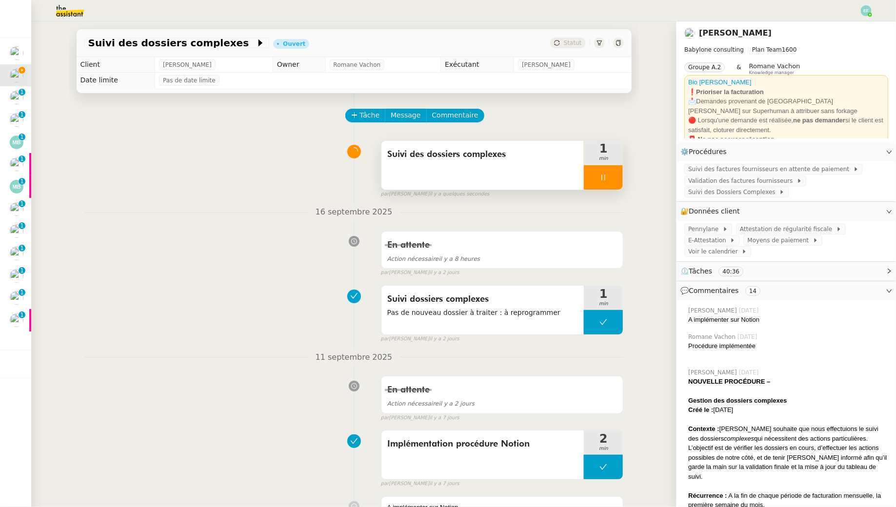
click at [435, 180] on div "Suivi des dossiers complexes" at bounding box center [483, 165] width 203 height 49
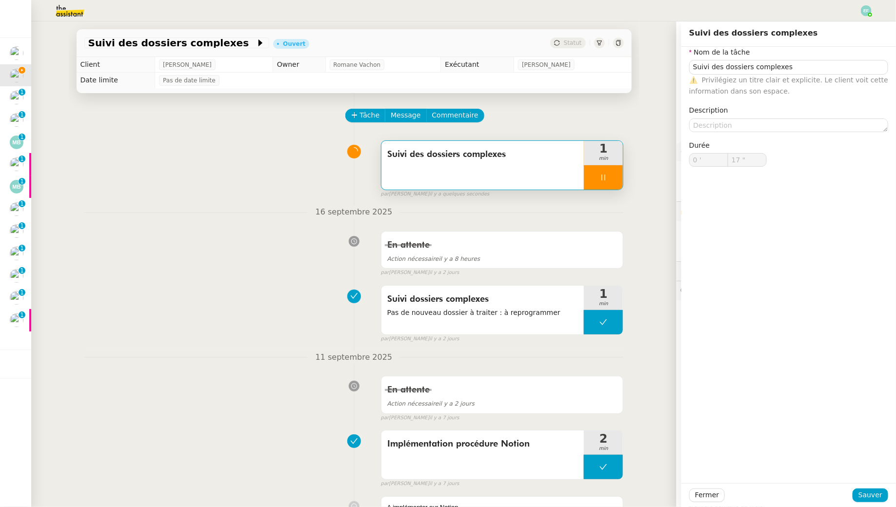
click at [719, 117] on nz-form-label "Description" at bounding box center [708, 111] width 39 height 13
click at [737, 130] on textarea at bounding box center [788, 126] width 199 height 14
type input "19 ""
type textarea "Pas de do"
type input "20 ""
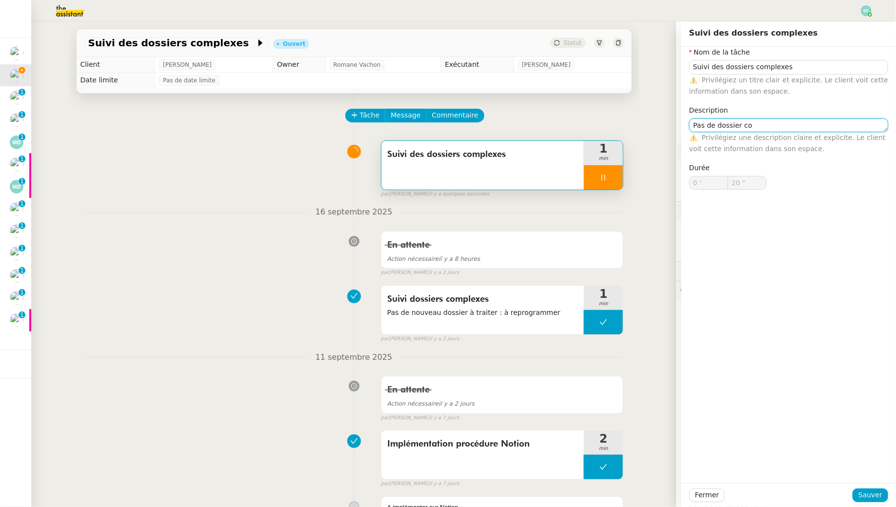
type textarea "Pas de dossier com"
type input "21 ""
type textarea "Pas de dossier complexe en"
type input "22 ""
type textarea "Pas de dossier complexe en cours :"
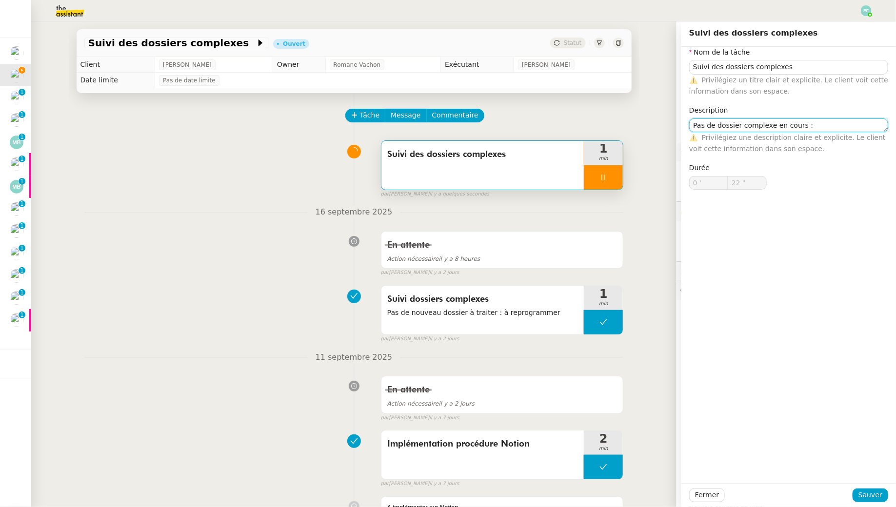
type input "23 ""
type textarea "Pas de dossier complexe en cours : à clôtu"
type input "24 ""
type textarea "Pas de dossier complexe en cours : à clôturer"
type input "32 ""
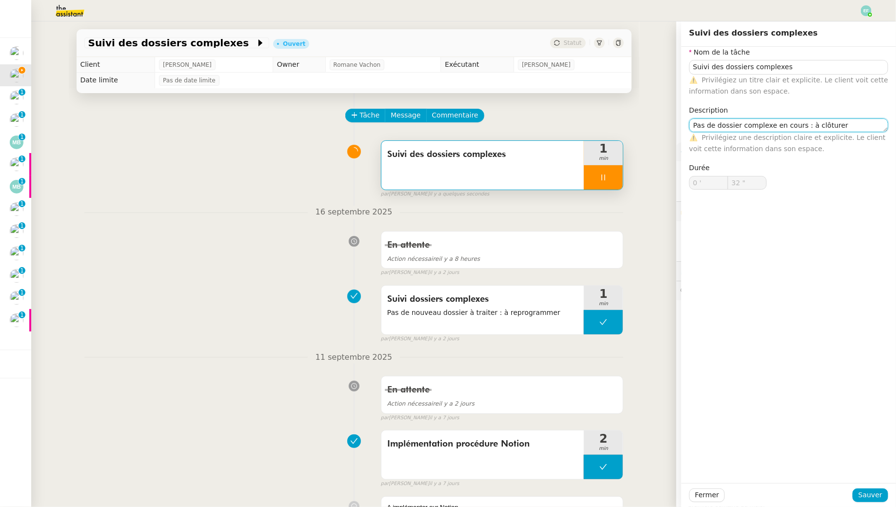
drag, startPoint x: 859, startPoint y: 126, endPoint x: 803, endPoint y: 123, distance: 56.2
click at [803, 123] on textarea "Pas de dossier complexe en cours : à clôturer" at bounding box center [788, 126] width 199 height 14
type textarea "Pas de dossier complexe en cours"
type input "34 ""
type textarea "Pas de dossier complexe en cours"
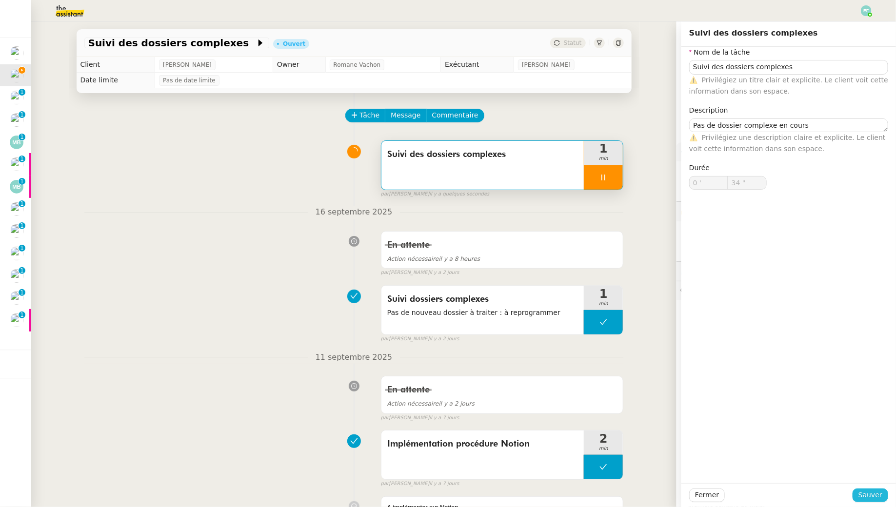
click at [862, 494] on span "Sauver" at bounding box center [871, 495] width 24 height 11
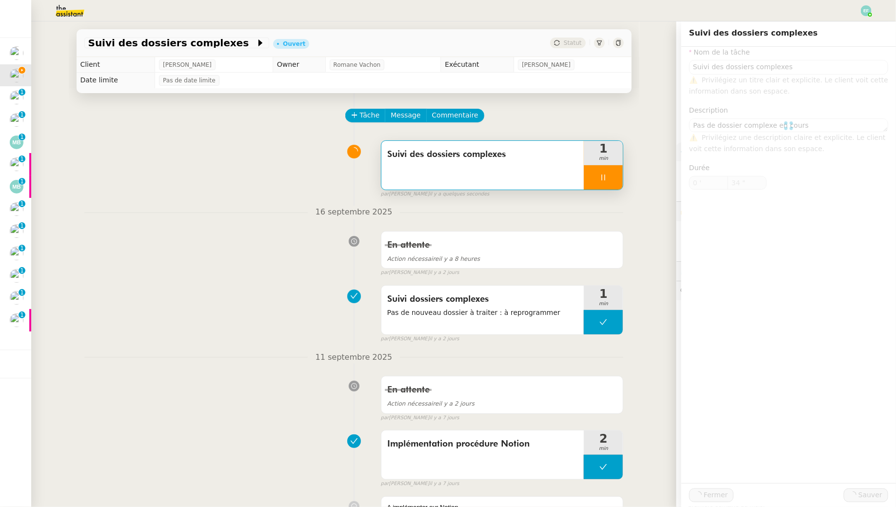
type input "35 ""
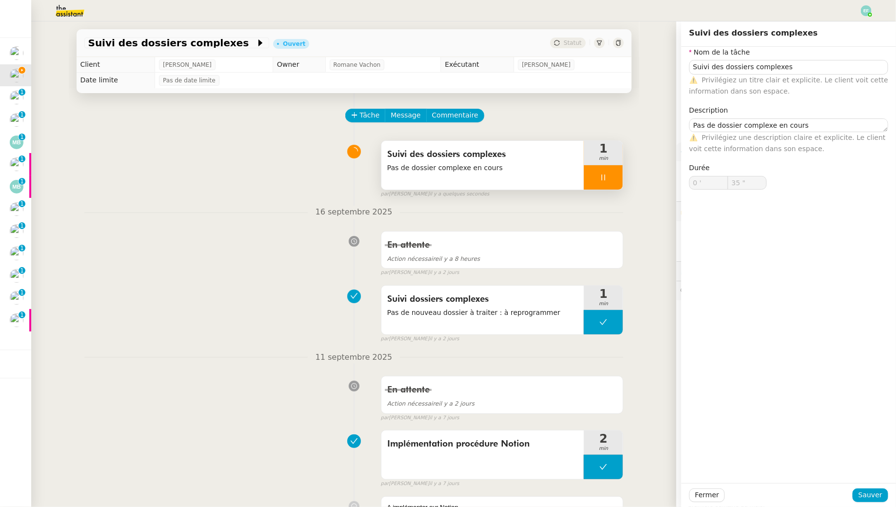
click at [607, 175] on icon at bounding box center [604, 178] width 8 height 8
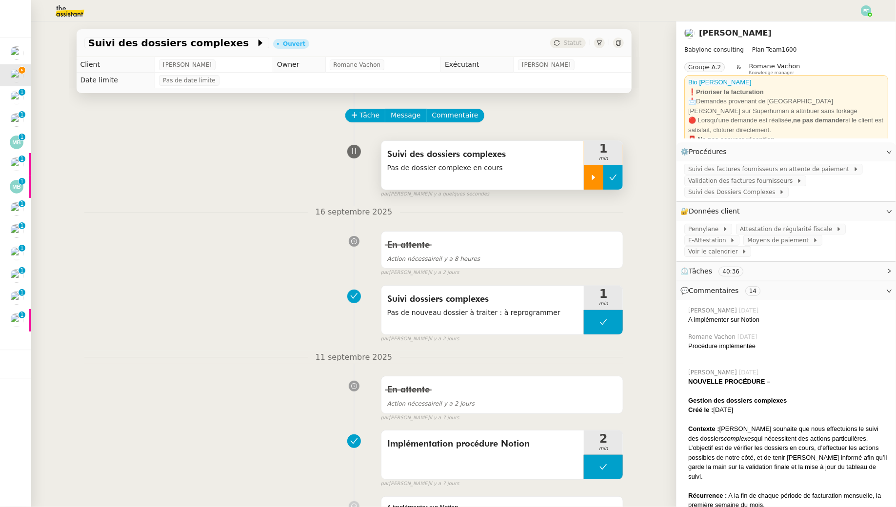
click at [613, 176] on icon at bounding box center [613, 178] width 8 height 8
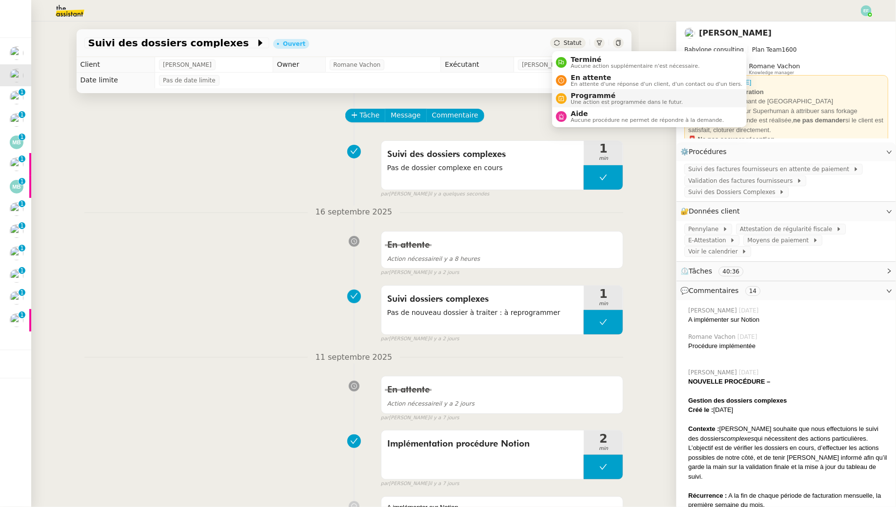
click at [584, 101] on span "Une action est programmée dans le futur." at bounding box center [627, 102] width 112 height 5
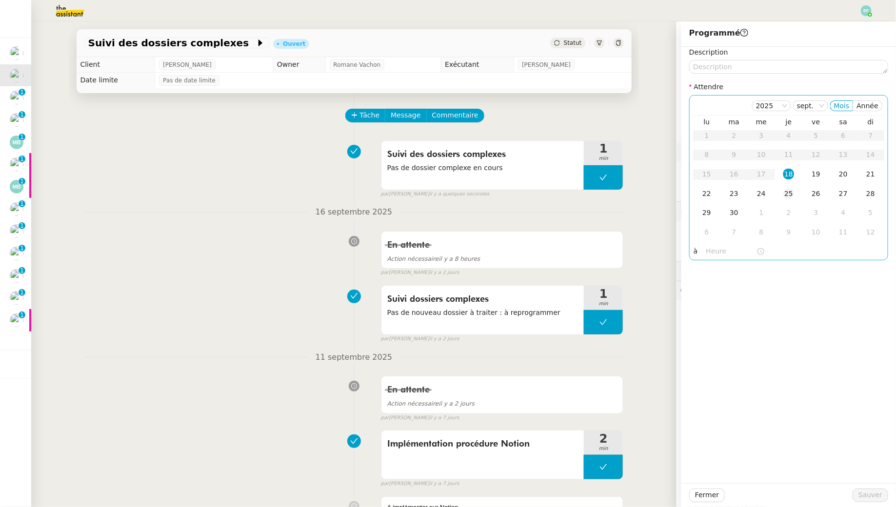
click at [790, 197] on div "25" at bounding box center [789, 193] width 11 height 11
click at [862, 494] on span "Sauver" at bounding box center [871, 495] width 24 height 11
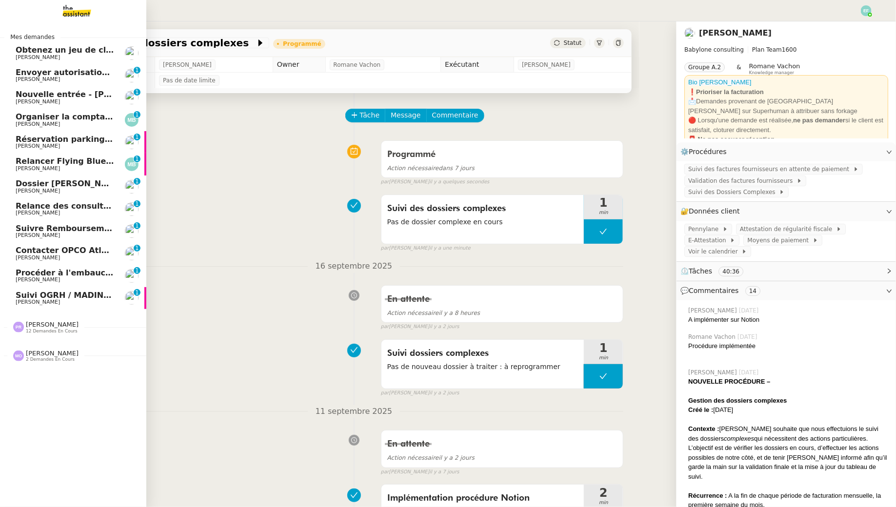
click at [20, 77] on span "[PERSON_NAME]" at bounding box center [38, 79] width 44 height 6
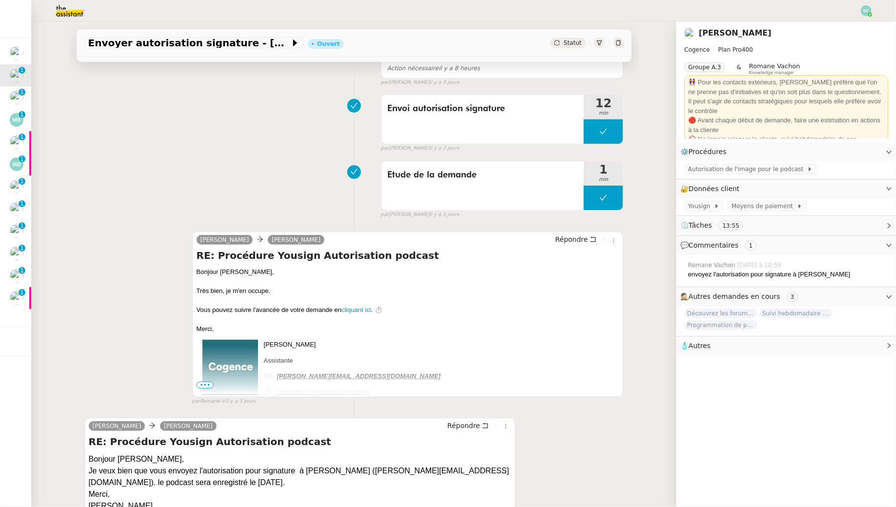
scroll to position [358, 0]
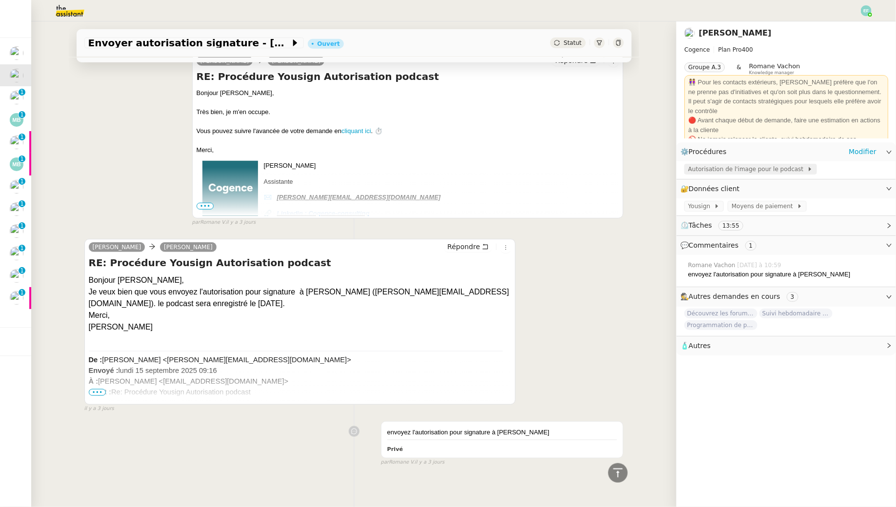
click at [743, 170] on span "Autorisation de l'image pour le podcast" at bounding box center [747, 169] width 119 height 10
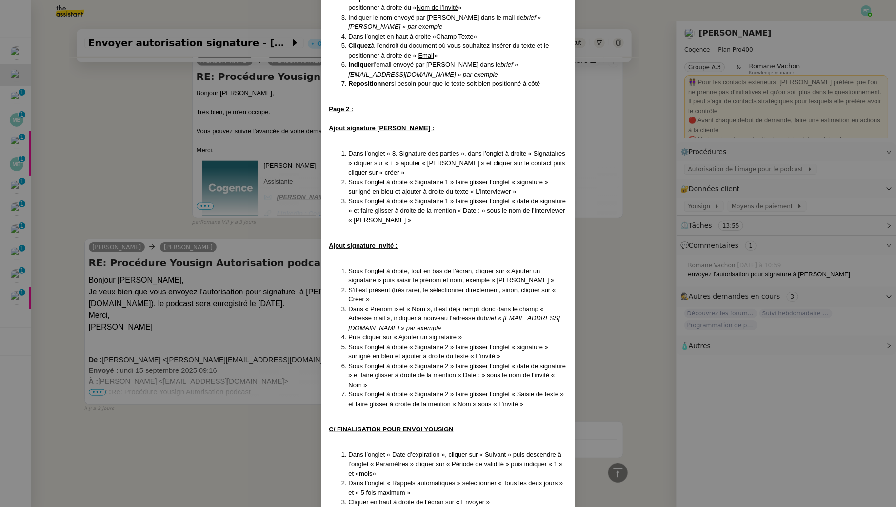
scroll to position [862, 0]
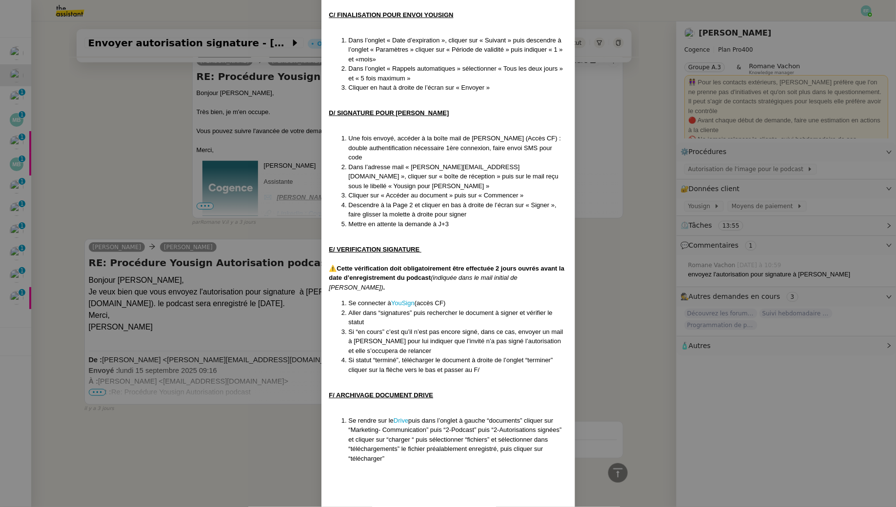
click at [610, 280] on nz-modal-container "Créé le [DATE] Contexte : L’objectif est d’envoyer aux invités du podcast de [P…" at bounding box center [448, 253] width 896 height 507
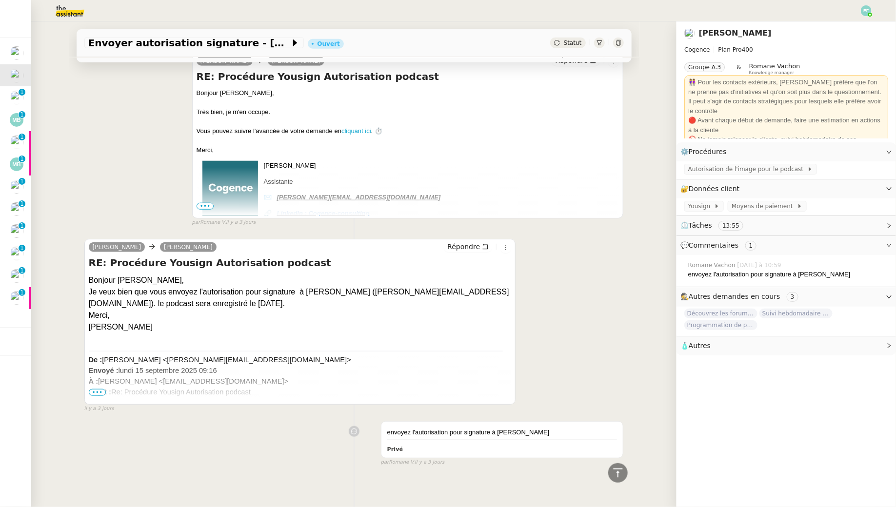
scroll to position [0, 0]
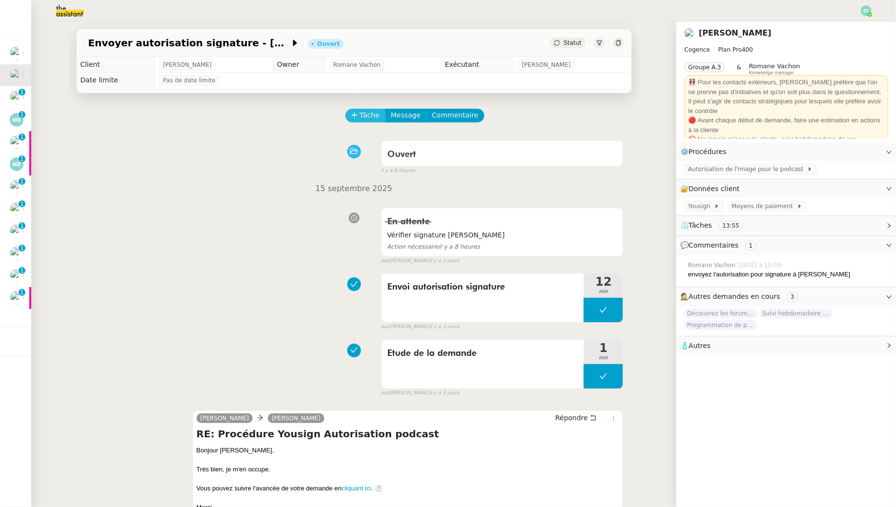
click at [377, 112] on span "Tâche" at bounding box center [370, 115] width 20 height 11
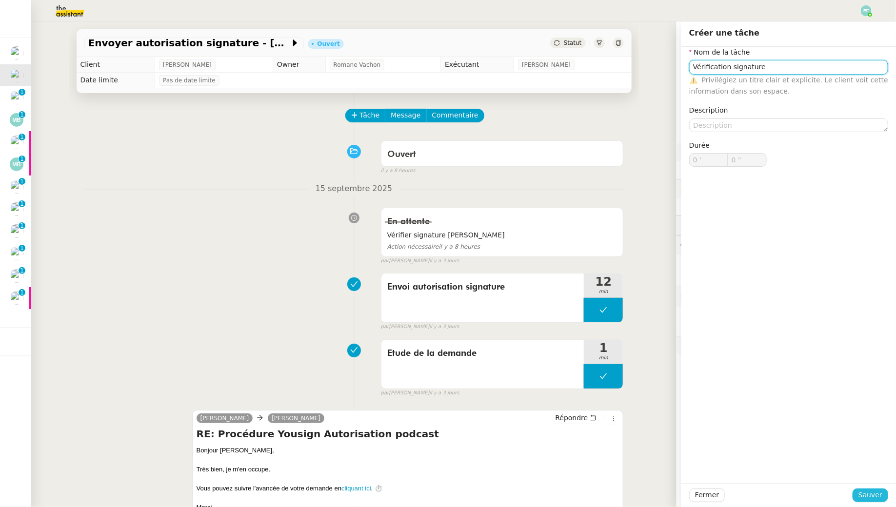
type input "Vérification signature"
click at [877, 499] on span "Sauver" at bounding box center [871, 495] width 24 height 11
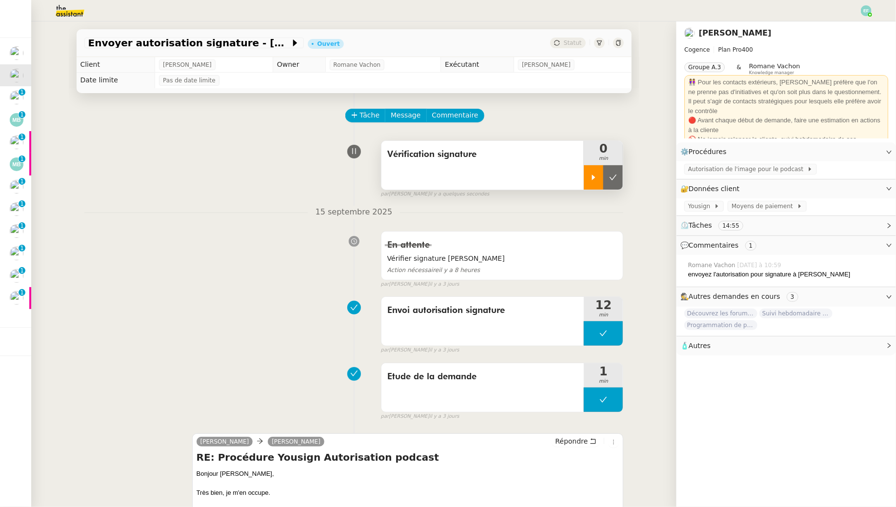
click at [593, 178] on icon at bounding box center [593, 177] width 3 height 5
click at [708, 165] on span "Autorisation de l'image pour le podcast" at bounding box center [747, 169] width 119 height 10
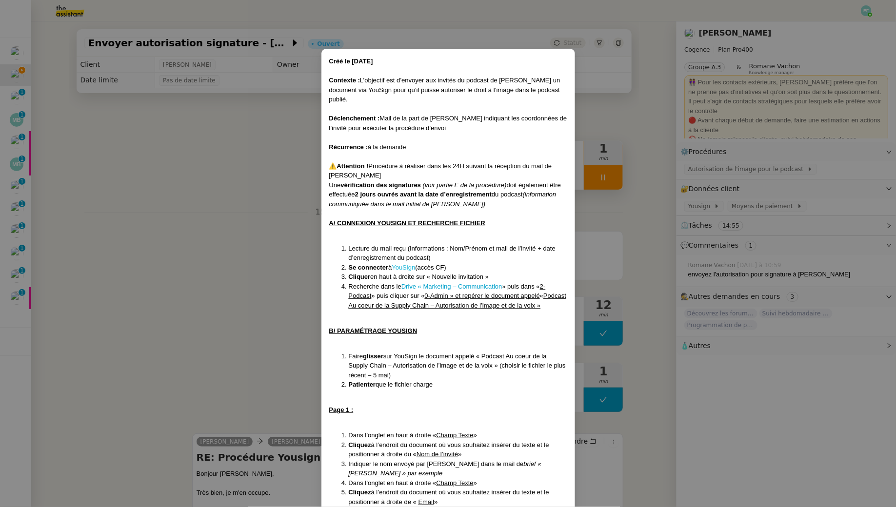
click at [407, 264] on link "YouSign" at bounding box center [403, 267] width 23 height 7
click at [245, 186] on nz-modal-container "Créé le [DATE] Contexte : L’objectif est d’envoyer aux invités du podcast de [P…" at bounding box center [448, 253] width 896 height 507
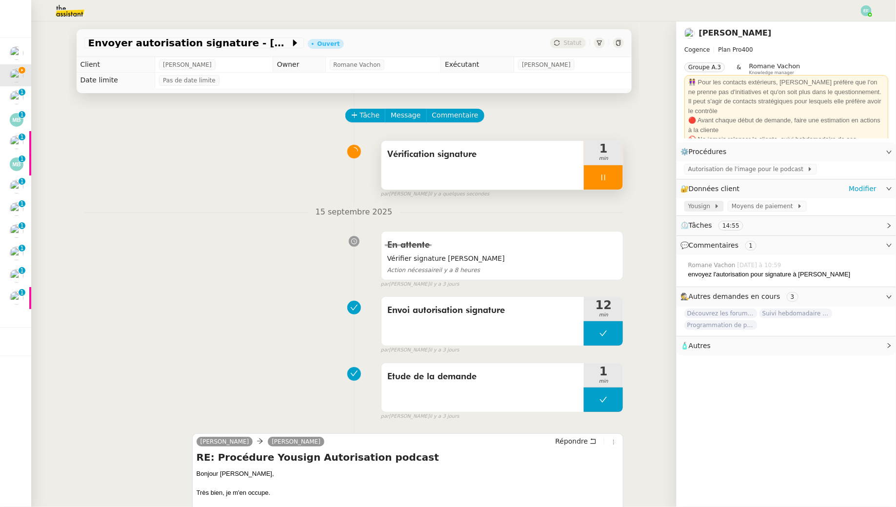
click at [703, 206] on span "Yousign" at bounding box center [701, 207] width 26 height 10
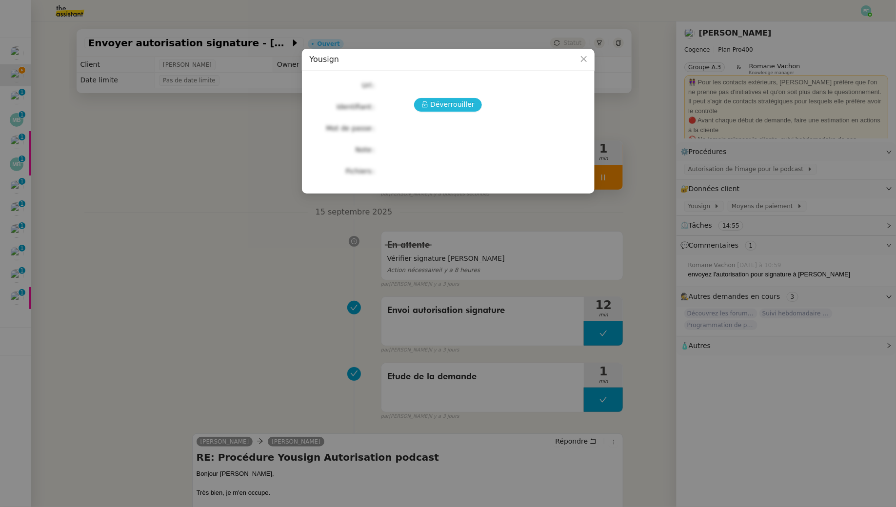
click at [463, 102] on span "Déverrouiller" at bounding box center [452, 104] width 44 height 11
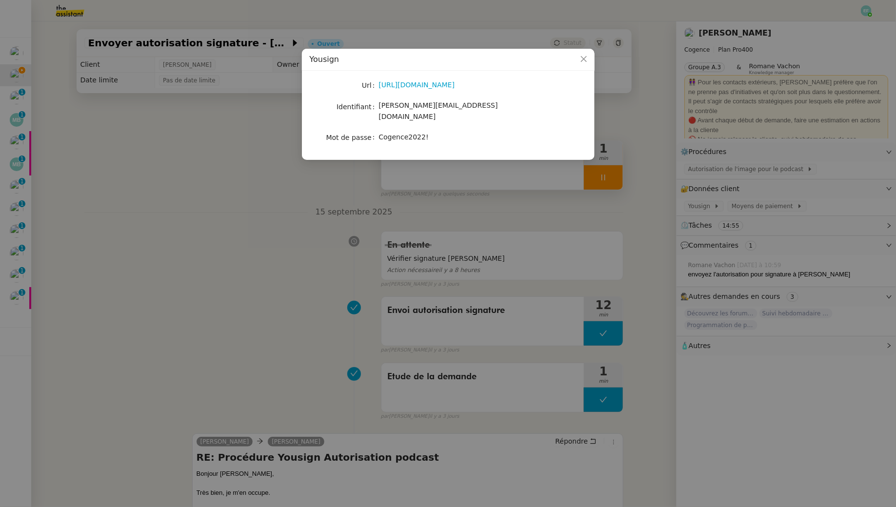
click at [256, 208] on nz-modal-container "Yousign Url [URL][DOMAIN_NAME] Identifiant [PERSON_NAME][EMAIL_ADDRESS][DOMAIN_…" at bounding box center [448, 253] width 896 height 507
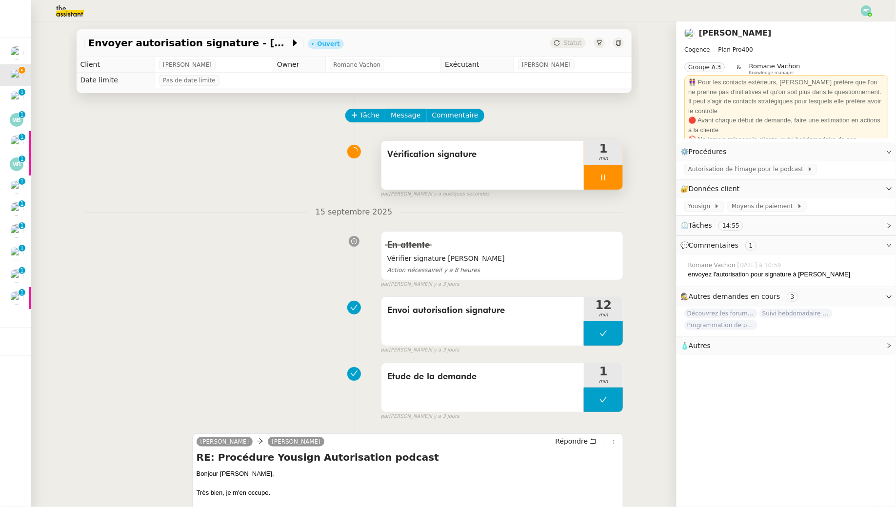
click at [602, 172] on div at bounding box center [603, 177] width 39 height 24
